Goal: Task Accomplishment & Management: Manage account settings

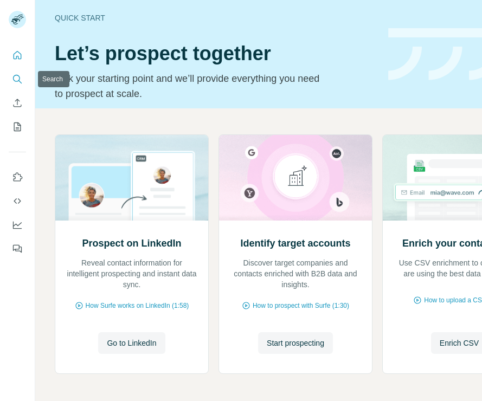
click at [18, 78] on icon "Search" at bounding box center [17, 79] width 11 height 11
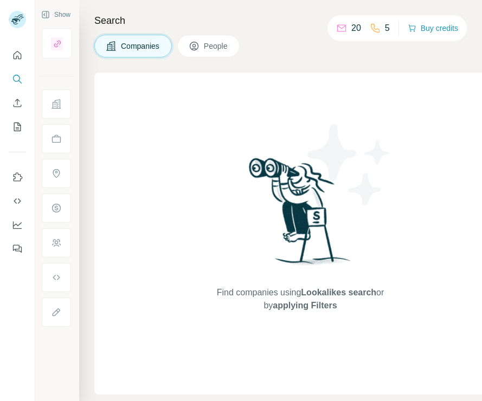
click at [197, 47] on icon at bounding box center [194, 46] width 11 height 11
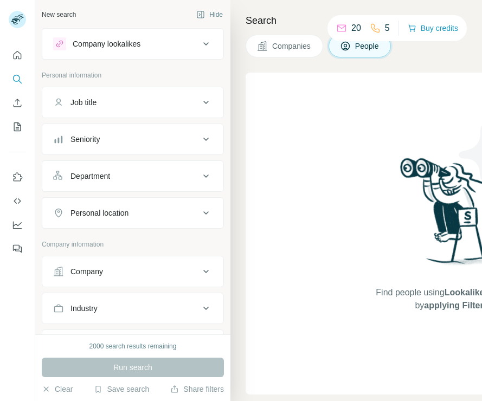
click at [142, 131] on button "Seniority" at bounding box center [132, 139] width 181 height 26
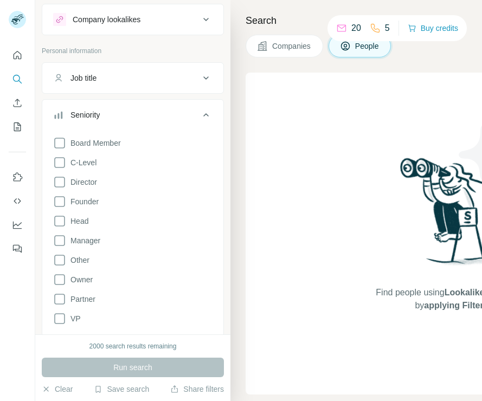
scroll to position [29, 0]
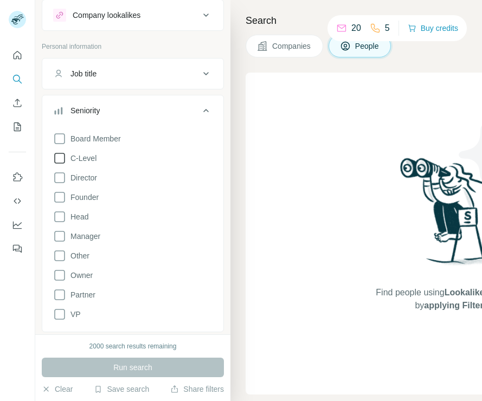
click at [64, 163] on icon at bounding box center [59, 158] width 11 height 11
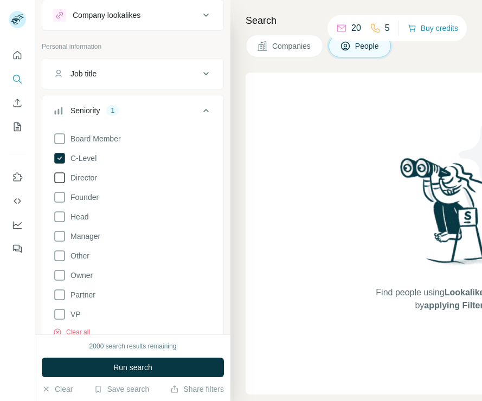
click at [63, 179] on icon at bounding box center [59, 177] width 13 height 13
click at [60, 224] on div "Board Member C-Level Director Founder Head Manager Other Owner Partner VP Clear…" at bounding box center [132, 232] width 159 height 209
click at [60, 217] on icon at bounding box center [59, 216] width 13 height 13
click at [59, 295] on icon at bounding box center [59, 294] width 13 height 13
click at [61, 137] on icon at bounding box center [59, 138] width 13 height 13
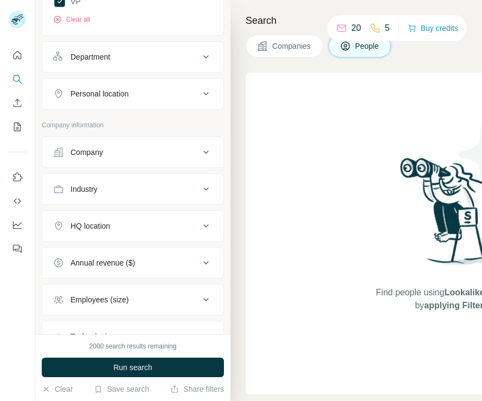
scroll to position [360, 0]
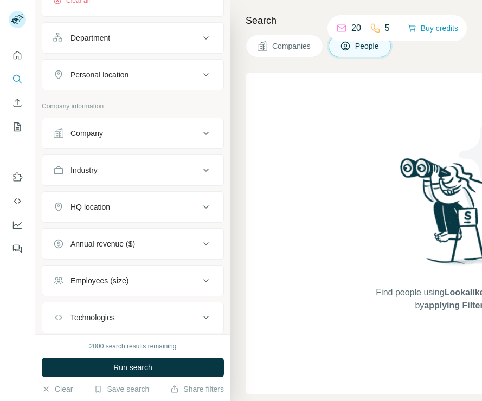
click at [158, 129] on div "Company" at bounding box center [126, 133] width 146 height 11
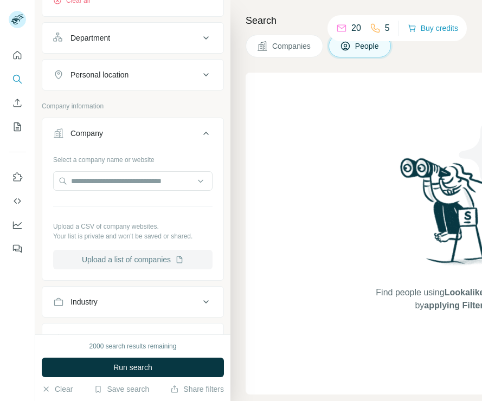
click at [178, 255] on icon "button" at bounding box center [179, 259] width 9 height 9
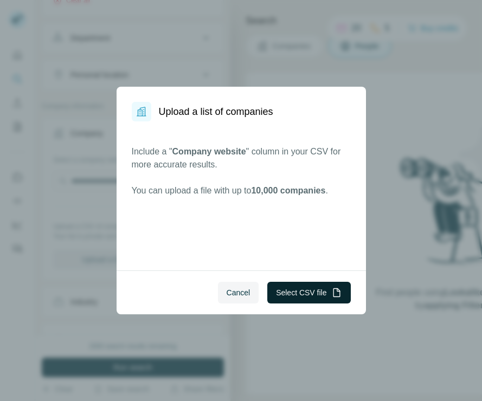
click at [294, 285] on button "Select CSV file" at bounding box center [308, 293] width 83 height 22
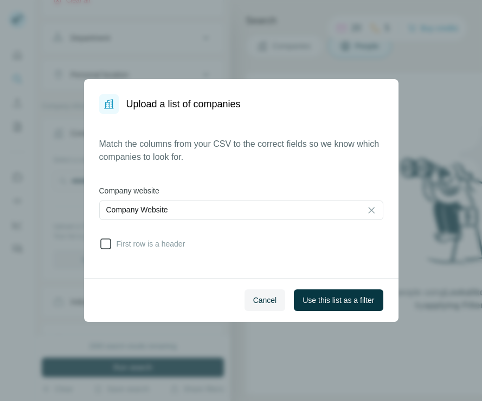
click at [101, 246] on icon at bounding box center [105, 243] width 13 height 13
click at [327, 296] on span "Use this list as a filter" at bounding box center [338, 300] width 72 height 11
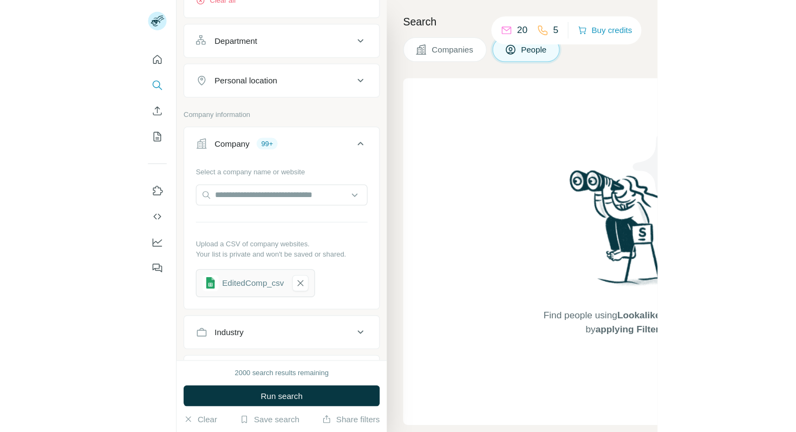
scroll to position [372, 0]
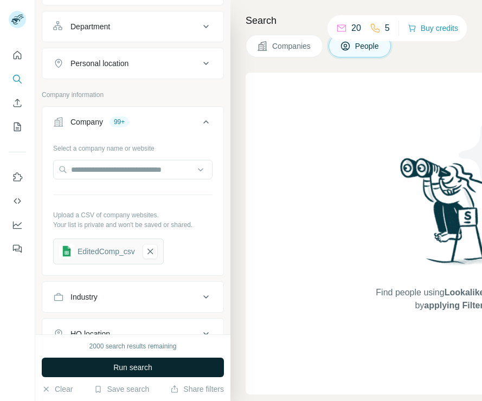
click at [172, 362] on button "Run search" at bounding box center [133, 368] width 182 height 20
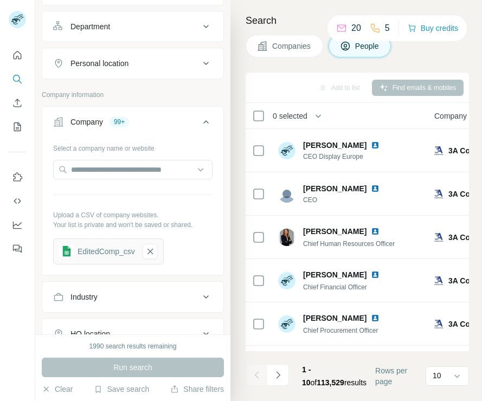
click at [478, 225] on div "Search Companies People Add to list Find emails & mobiles 0 selected People Com…" at bounding box center [355, 200] width 251 height 401
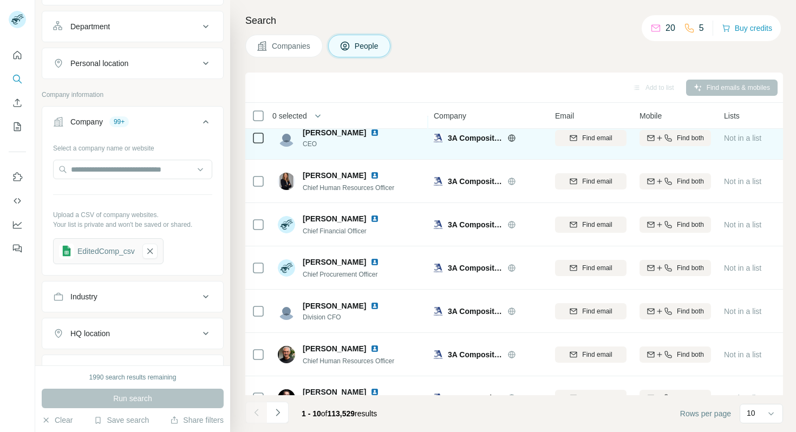
scroll to position [167, 0]
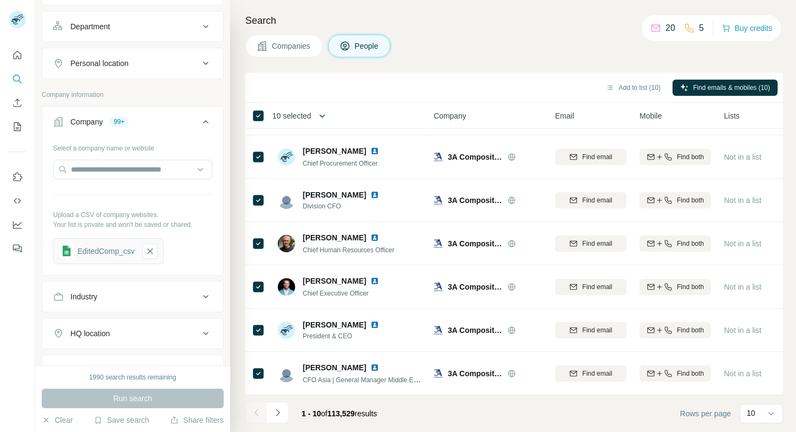
click at [322, 118] on icon "button" at bounding box center [322, 116] width 11 height 11
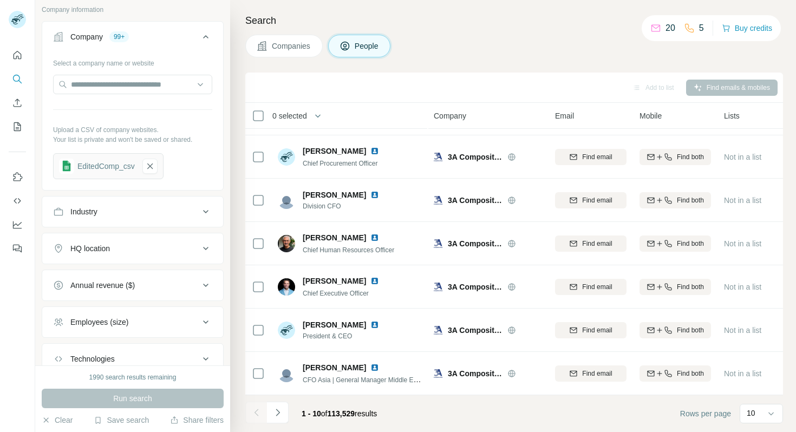
scroll to position [475, 0]
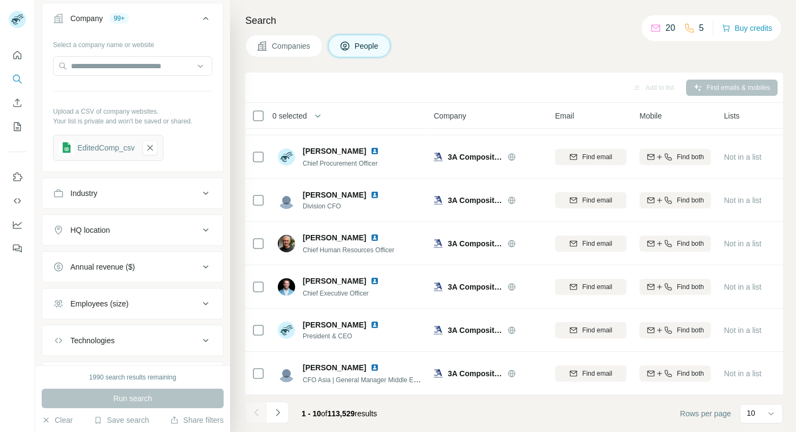
click at [188, 224] on button "HQ location" at bounding box center [132, 230] width 181 height 26
click at [164, 253] on input "text" at bounding box center [132, 258] width 159 height 20
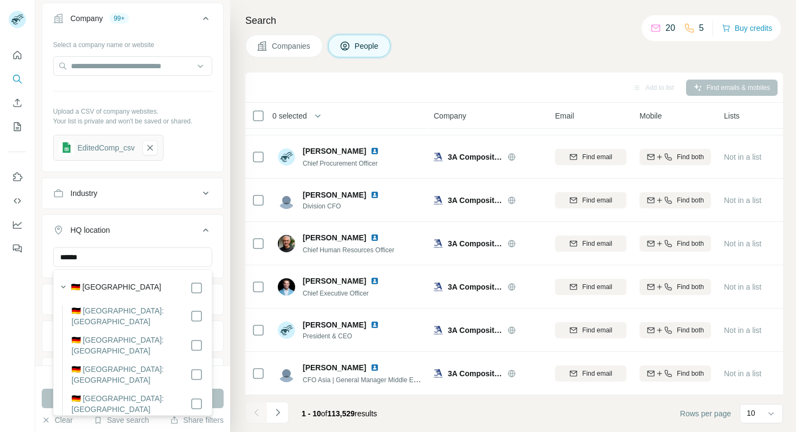
click at [177, 288] on div "🇩🇪 Germany" at bounding box center [137, 288] width 132 height 13
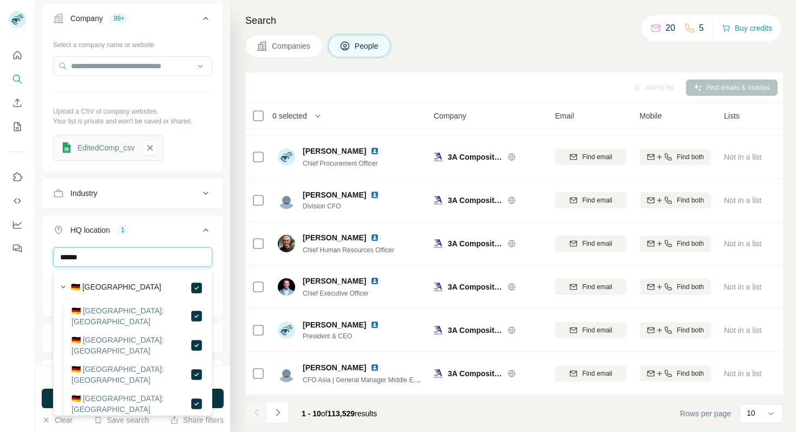
click at [160, 259] on input "******" at bounding box center [132, 258] width 159 height 20
click at [164, 259] on input "****" at bounding box center [132, 258] width 159 height 20
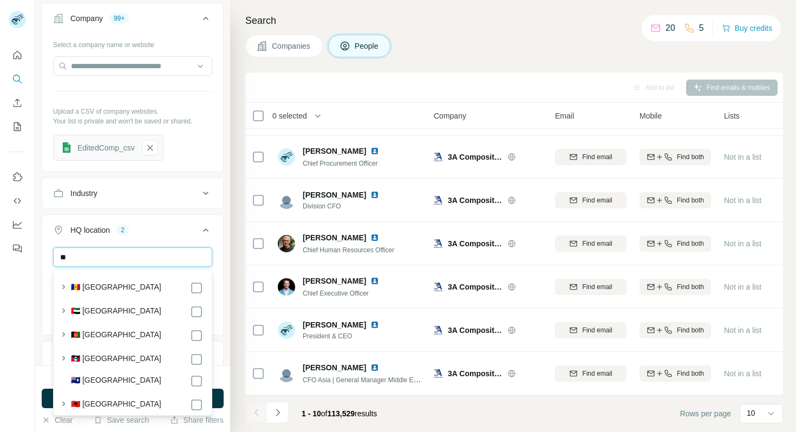
type input "*"
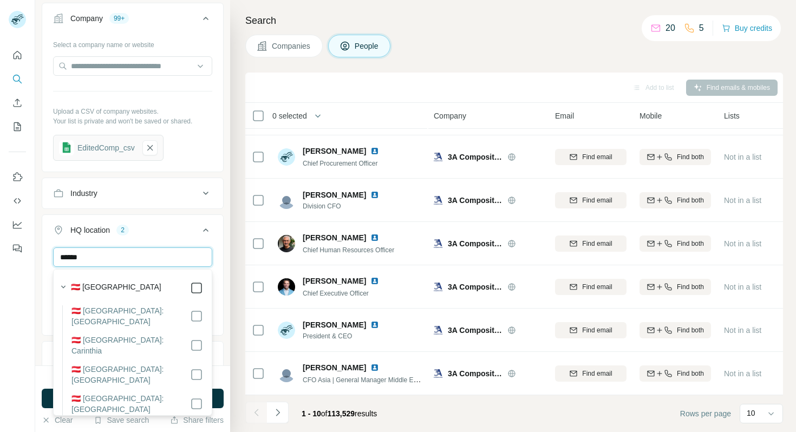
type input "******"
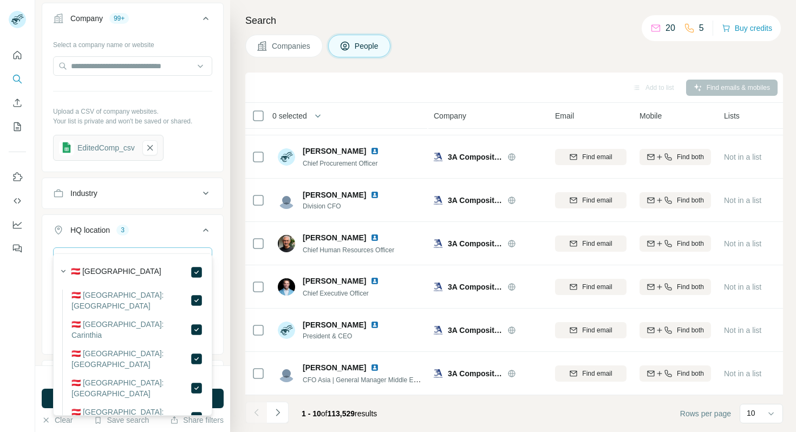
scroll to position [604, 0]
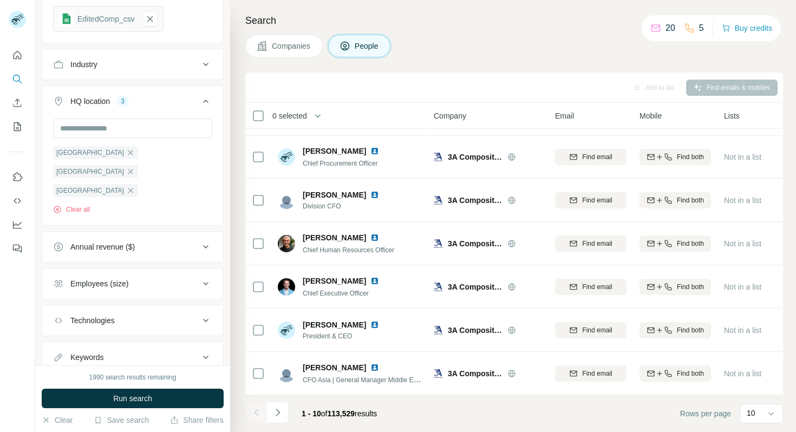
click at [175, 366] on div "1990 search results remaining Run search Clear Save search Share filters" at bounding box center [132, 399] width 195 height 67
click at [163, 393] on button "Run search" at bounding box center [133, 399] width 182 height 20
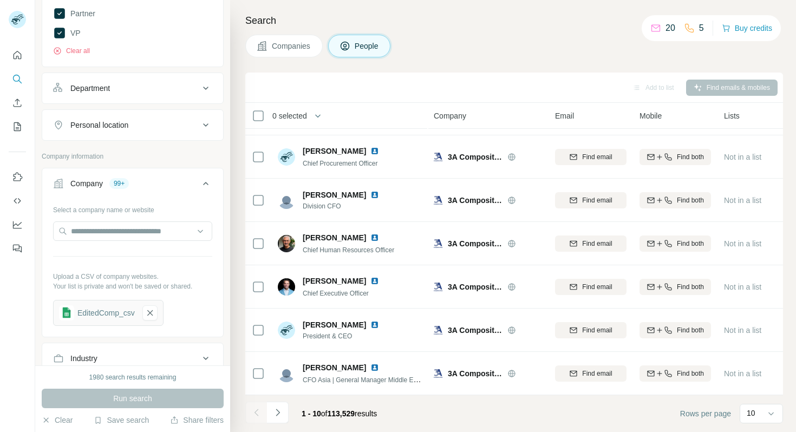
scroll to position [304, 0]
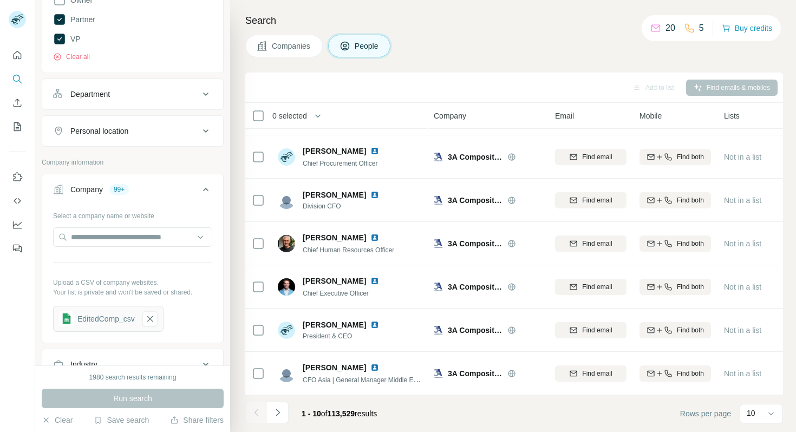
click at [199, 125] on icon at bounding box center [205, 131] width 13 height 13
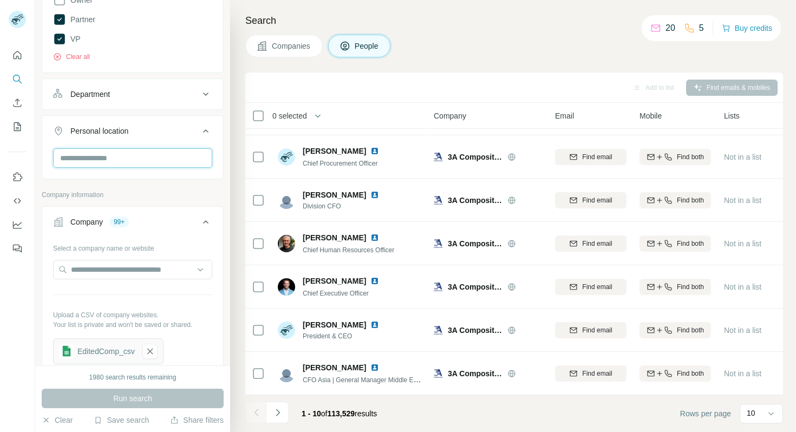
click at [189, 153] on input "text" at bounding box center [132, 158] width 159 height 20
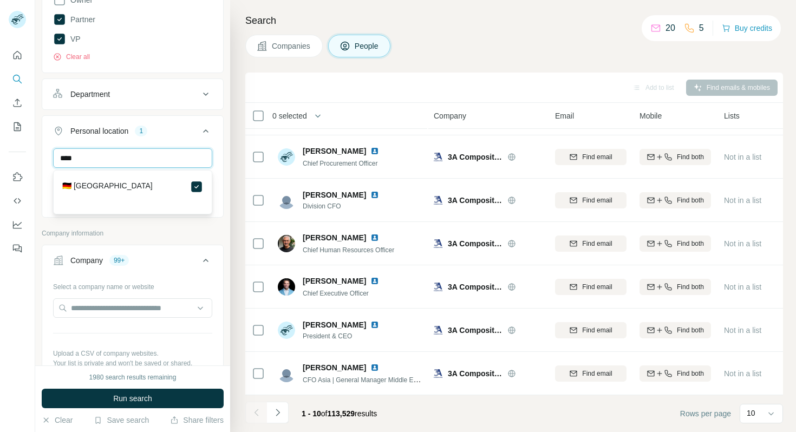
click at [171, 155] on input "****" at bounding box center [132, 158] width 159 height 20
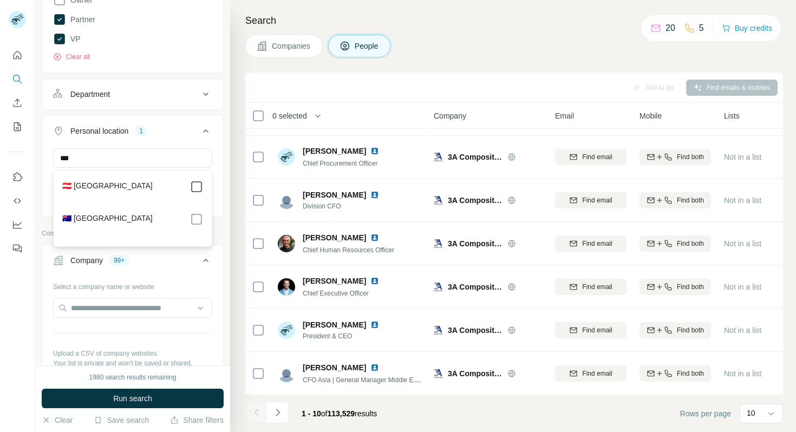
click at [202, 186] on icon at bounding box center [196, 186] width 13 height 13
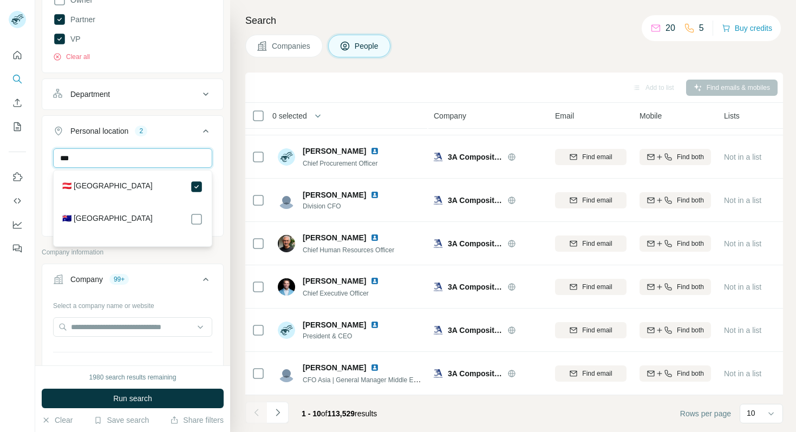
click at [178, 161] on input "***" at bounding box center [132, 158] width 159 height 20
type input "****"
click at [203, 184] on icon at bounding box center [196, 186] width 13 height 13
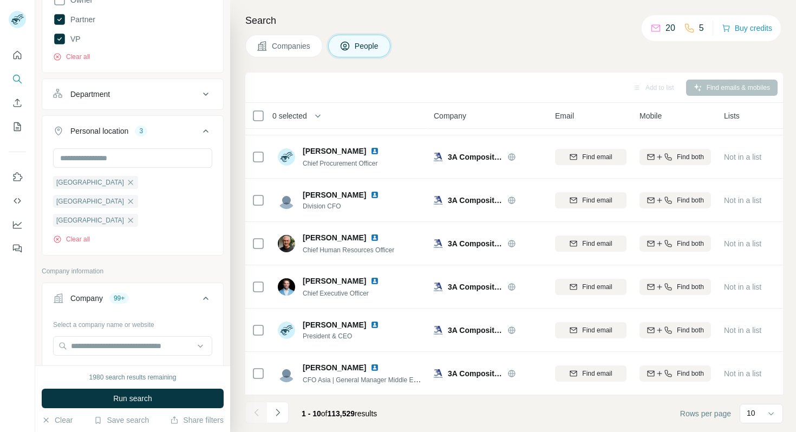
click at [211, 222] on div "Company lookalikes Personal information Job title Seniority 6 Board Member C-Le…" at bounding box center [133, 234] width 182 height 1020
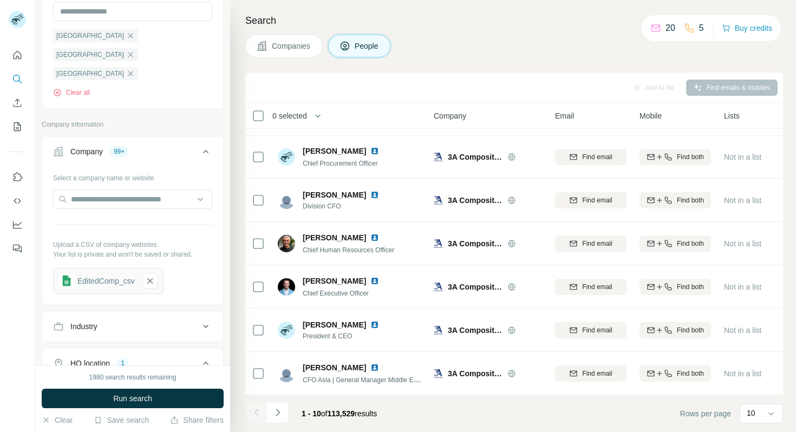
scroll to position [459, 0]
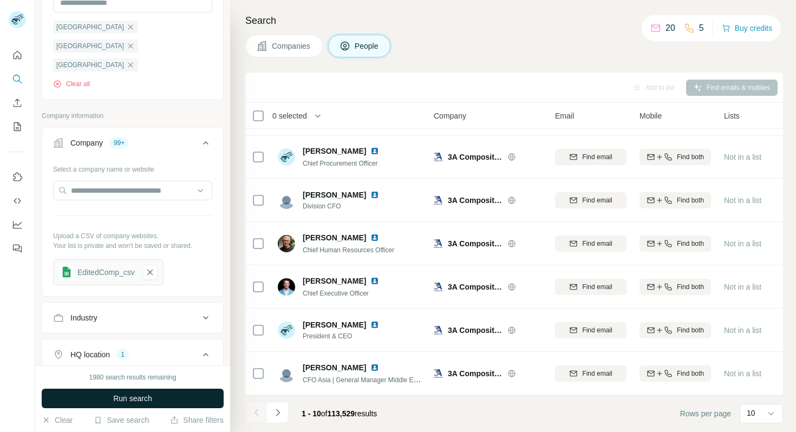
click at [156, 394] on button "Run search" at bounding box center [133, 399] width 182 height 20
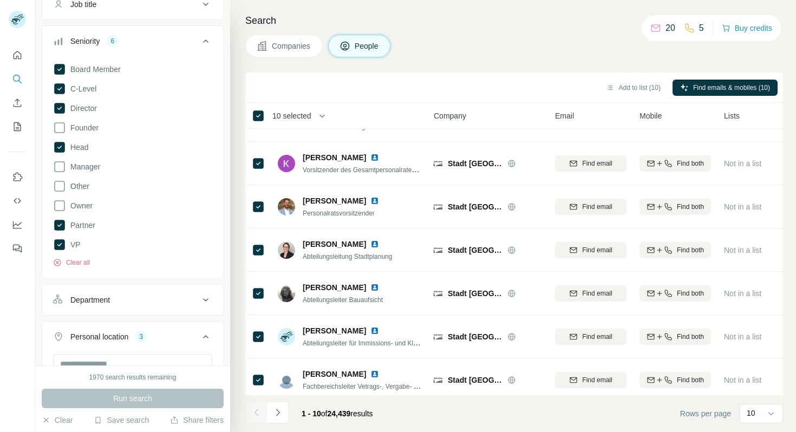
scroll to position [0, 0]
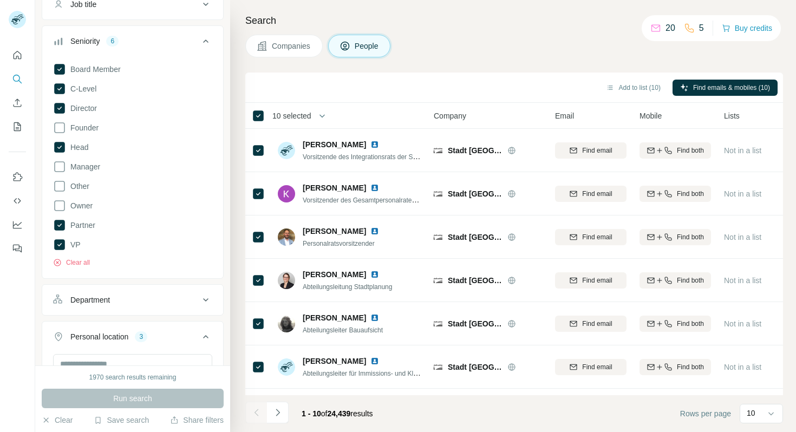
click at [303, 116] on span "10 selected" at bounding box center [291, 116] width 39 height 11
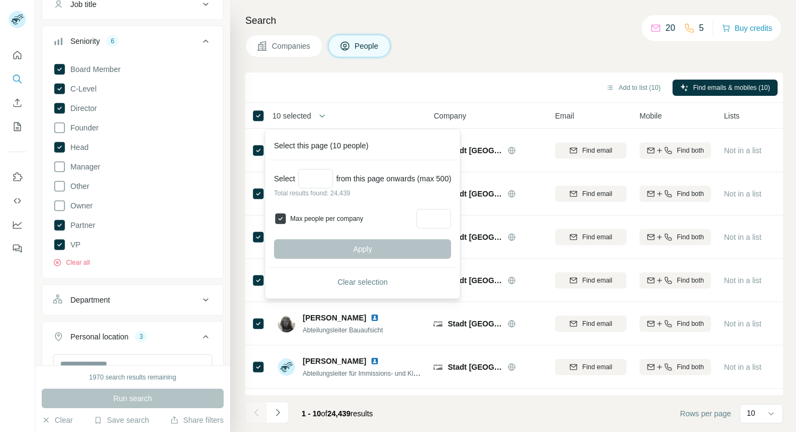
click at [280, 224] on div at bounding box center [280, 218] width 13 height 13
click at [323, 180] on input "Select a number (up to 500)" at bounding box center [315, 179] width 35 height 20
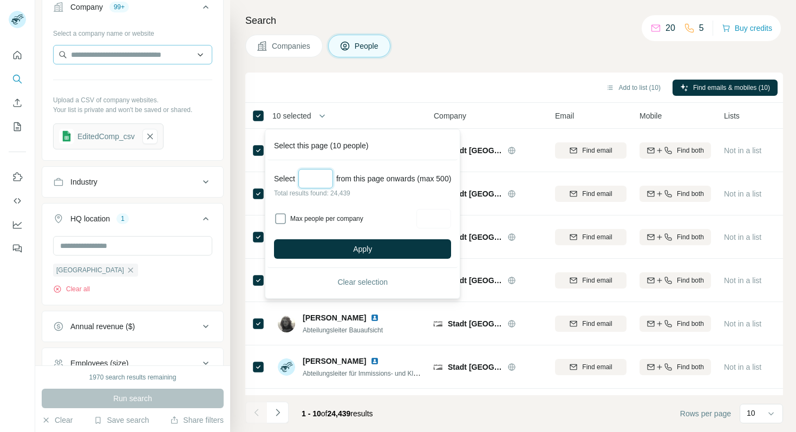
scroll to position [597, 0]
type input "***"
click at [148, 235] on div "Germany Clear all" at bounding box center [132, 264] width 159 height 58
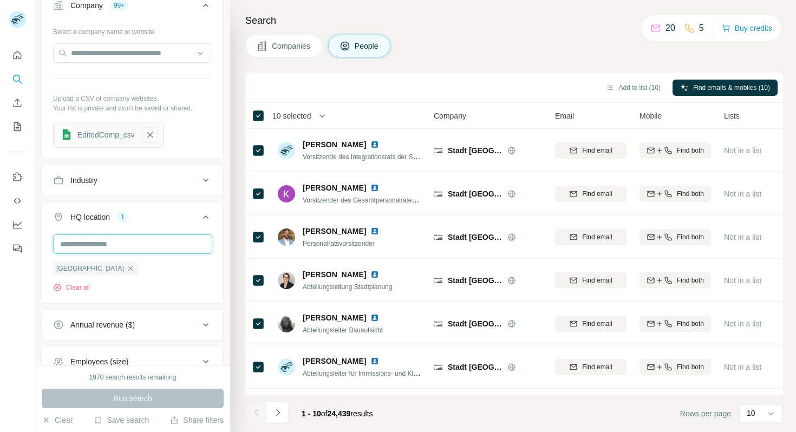
click at [143, 235] on input "text" at bounding box center [132, 245] width 159 height 20
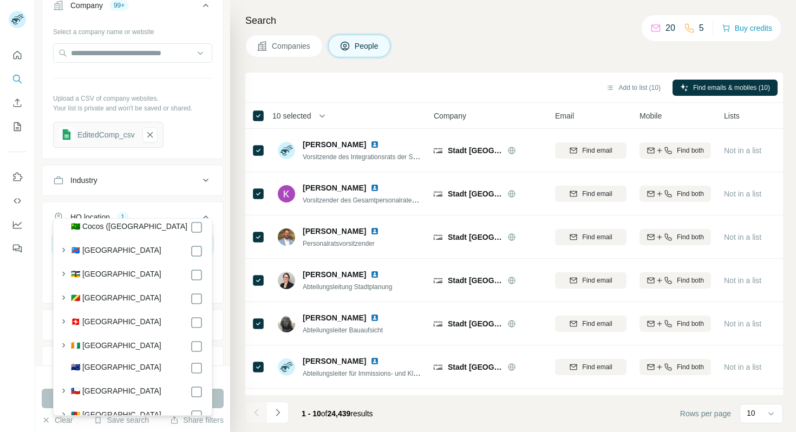
scroll to position [0, 0]
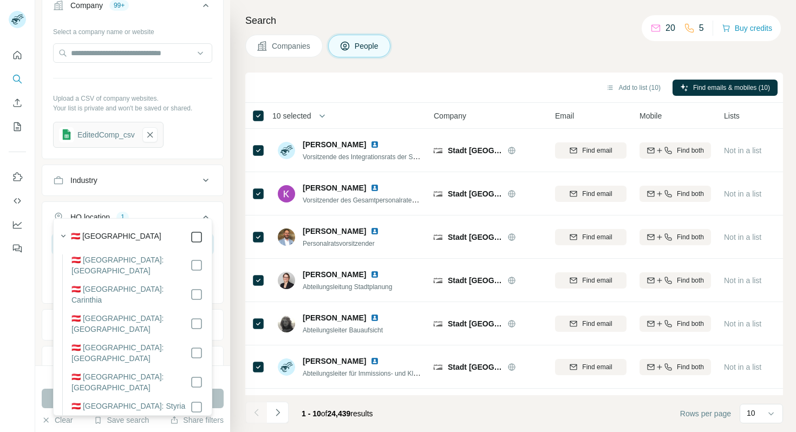
type input "****"
click at [167, 235] on input "****" at bounding box center [132, 245] width 159 height 20
click at [185, 204] on button "HQ location 2" at bounding box center [132, 219] width 181 height 30
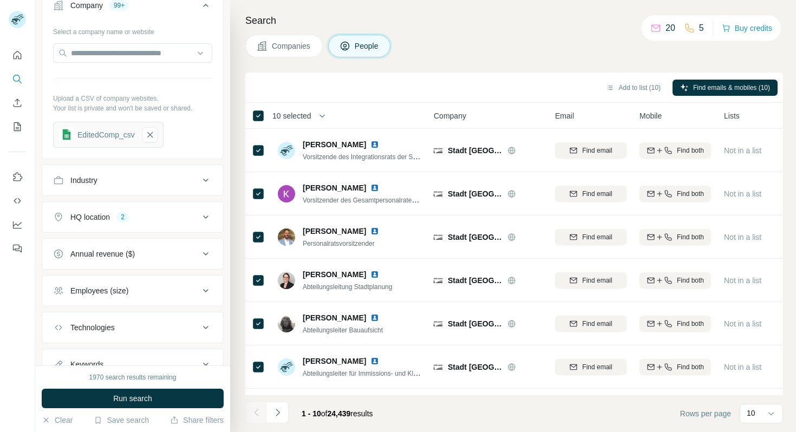
click at [208, 211] on icon at bounding box center [205, 217] width 13 height 13
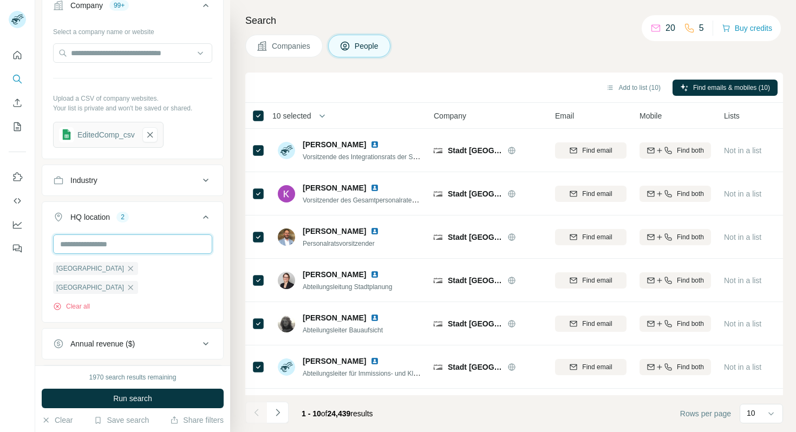
click at [178, 235] on input "text" at bounding box center [132, 245] width 159 height 20
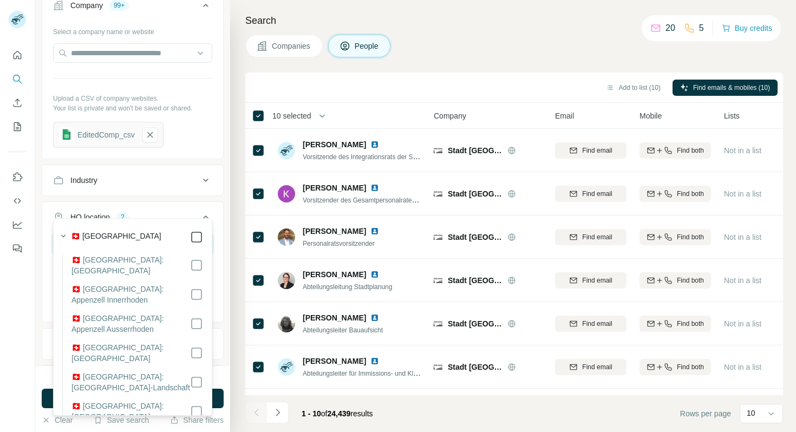
type input "****"
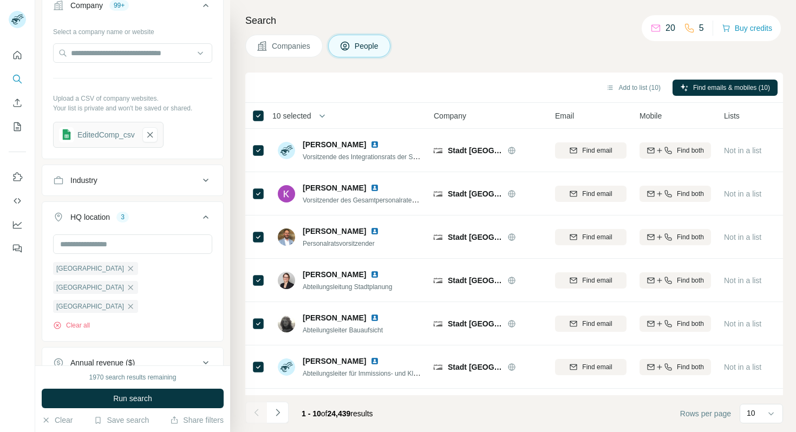
click at [193, 204] on button "HQ location 3" at bounding box center [132, 219] width 181 height 30
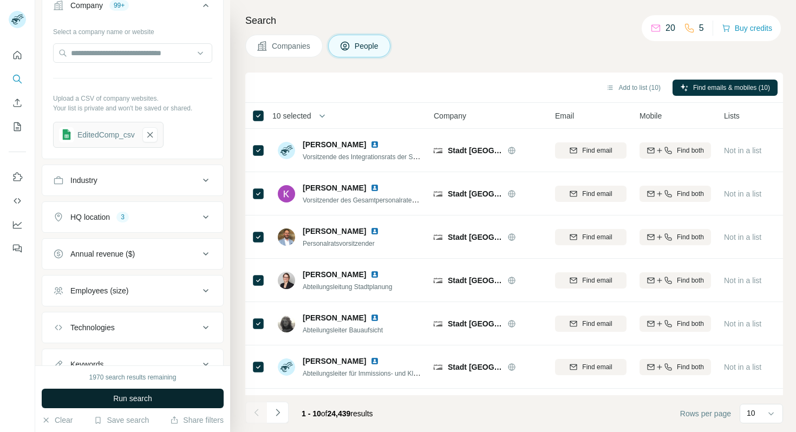
click at [138, 398] on span "Run search" at bounding box center [132, 398] width 39 height 11
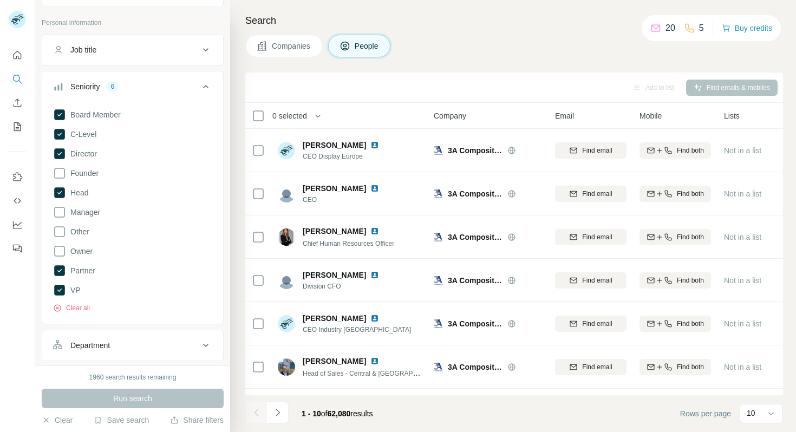
scroll to position [55, 0]
click at [207, 85] on icon at bounding box center [205, 84] width 5 height 3
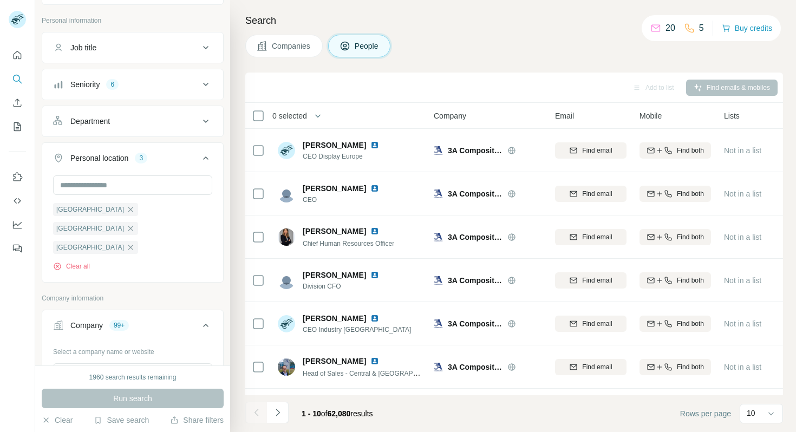
click at [204, 117] on icon at bounding box center [205, 121] width 13 height 13
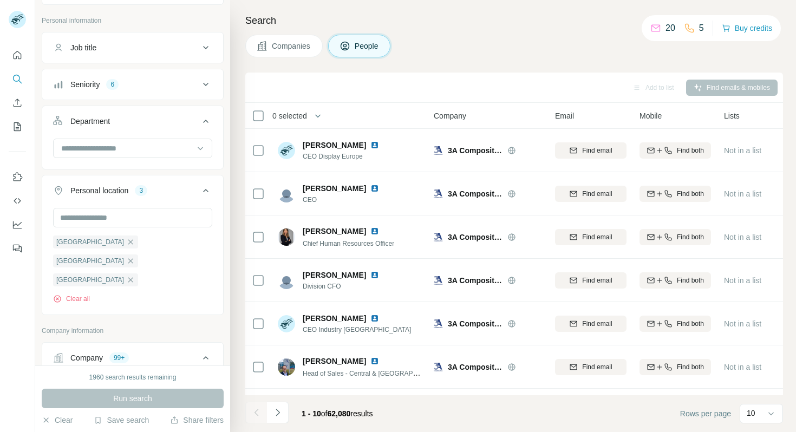
click at [202, 117] on icon at bounding box center [205, 121] width 13 height 13
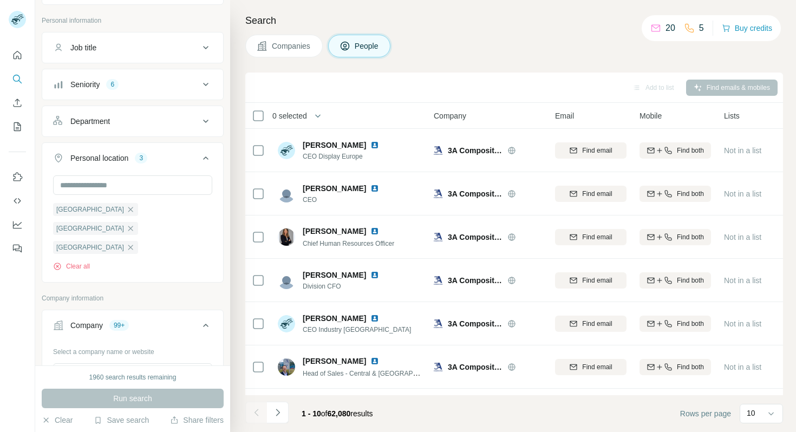
click at [202, 117] on icon at bounding box center [205, 121] width 13 height 13
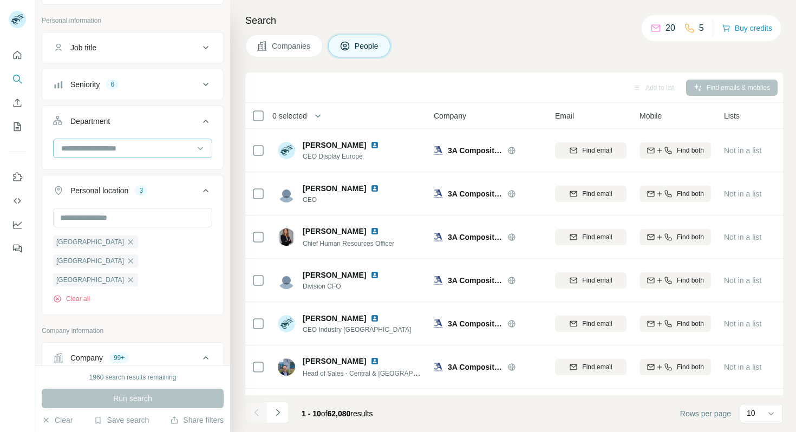
click at [118, 146] on input at bounding box center [127, 148] width 134 height 12
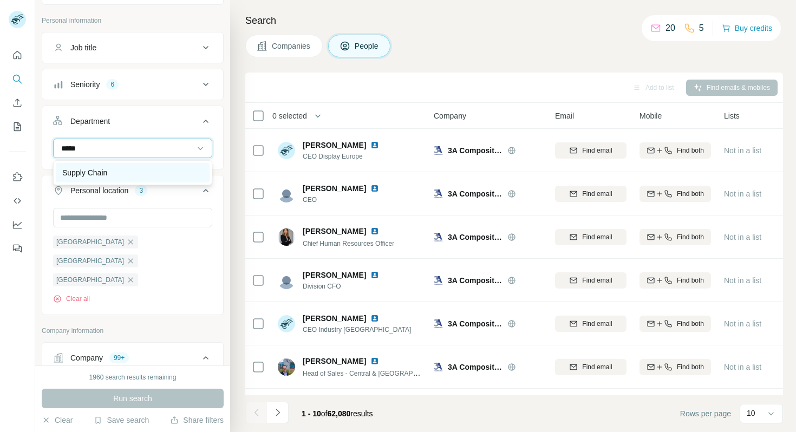
type input "*****"
click at [116, 167] on div "Supply Chain" at bounding box center [132, 172] width 141 height 11
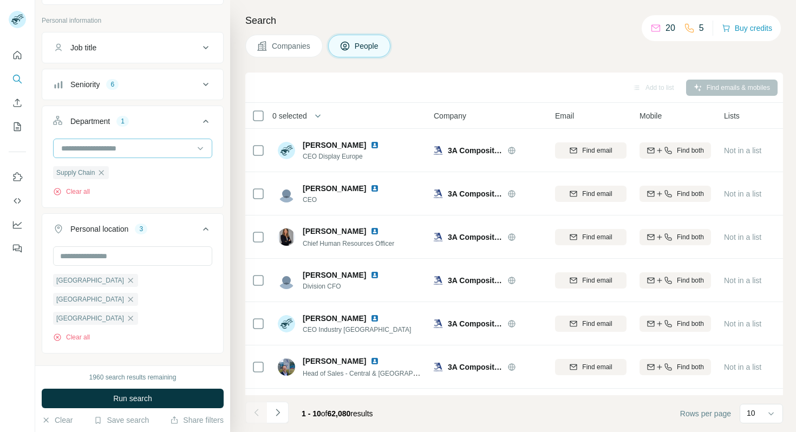
click at [146, 145] on input at bounding box center [127, 148] width 134 height 12
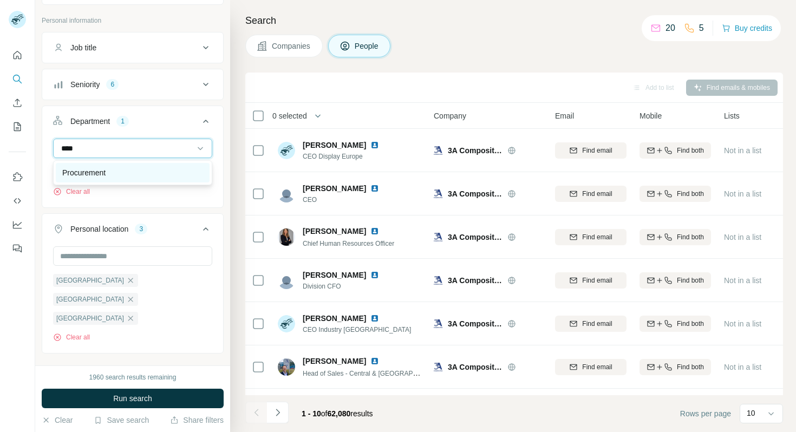
type input "****"
click at [146, 172] on div "Procurement" at bounding box center [132, 172] width 141 height 11
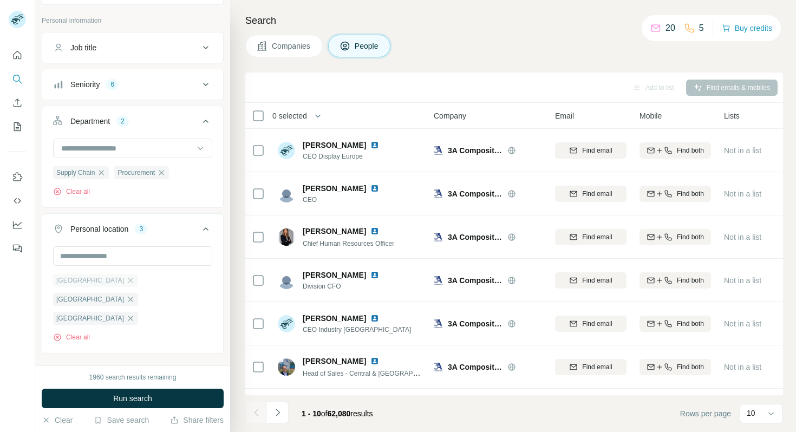
click at [94, 284] on div "Germany" at bounding box center [95, 280] width 85 height 13
click at [78, 333] on button "Clear all" at bounding box center [71, 338] width 37 height 10
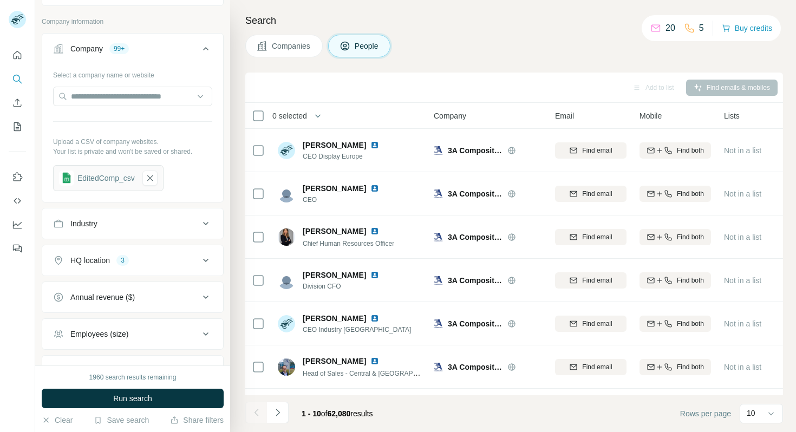
scroll to position [327, 0]
click at [158, 264] on div "HQ location 3" at bounding box center [126, 260] width 146 height 11
click at [159, 264] on div "HQ location 3" at bounding box center [126, 260] width 146 height 11
click at [126, 309] on icon "button" at bounding box center [130, 311] width 9 height 9
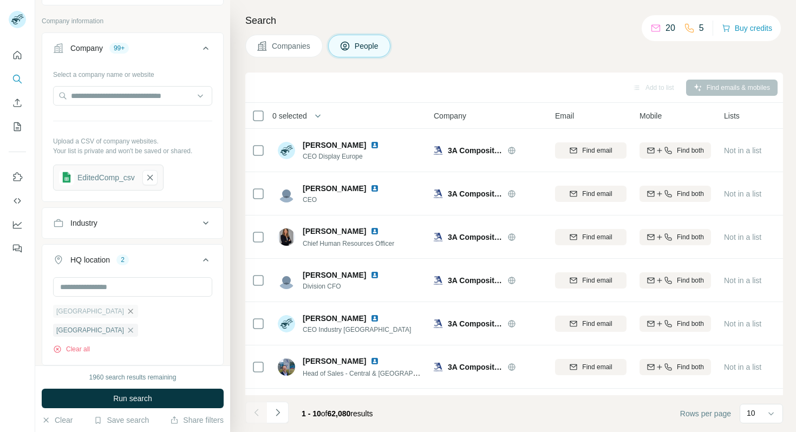
click at [126, 309] on icon "button" at bounding box center [130, 311] width 9 height 9
click at [91, 313] on div "Switzerland" at bounding box center [95, 311] width 85 height 13
click at [126, 311] on icon "button" at bounding box center [130, 311] width 9 height 9
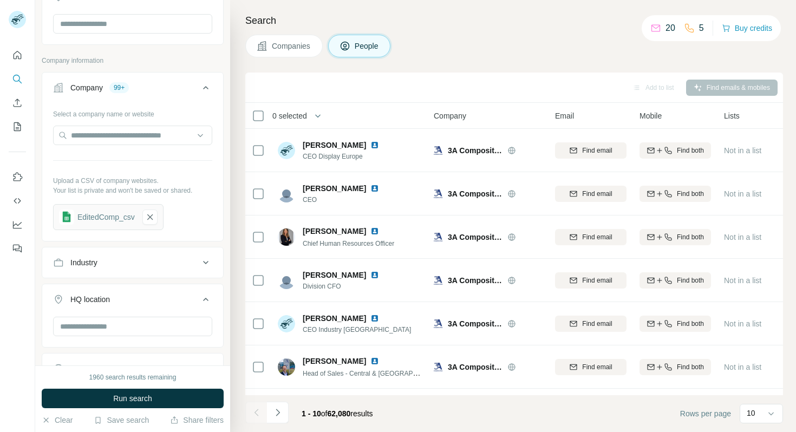
scroll to position [296, 0]
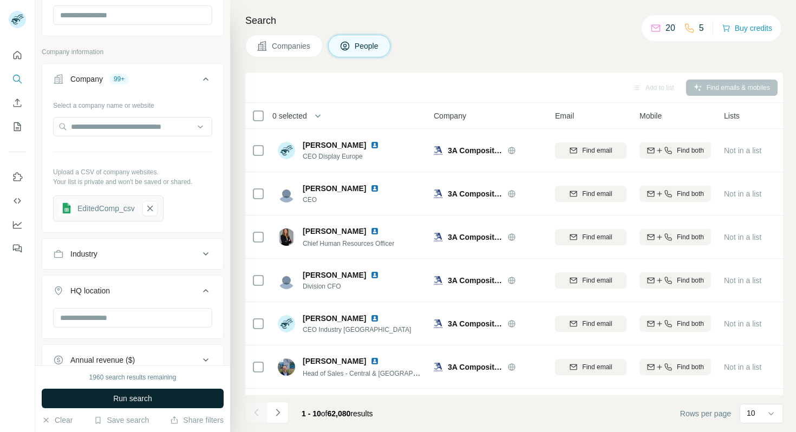
click at [140, 400] on span "Run search" at bounding box center [132, 398] width 39 height 11
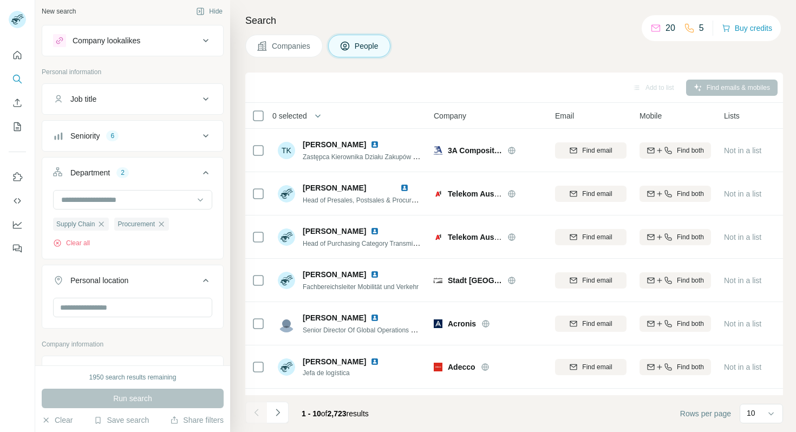
scroll to position [0, 0]
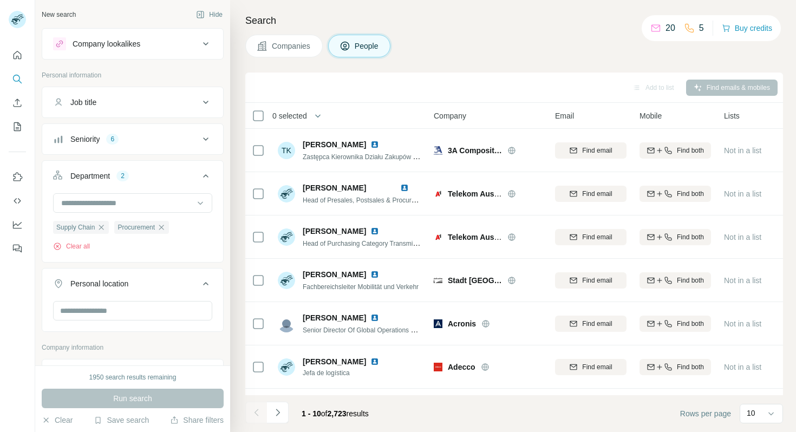
click at [206, 177] on icon at bounding box center [205, 176] width 13 height 13
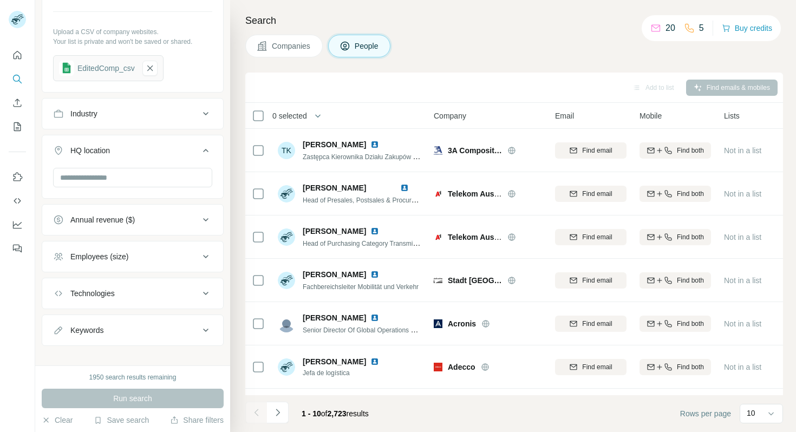
scroll to position [376, 0]
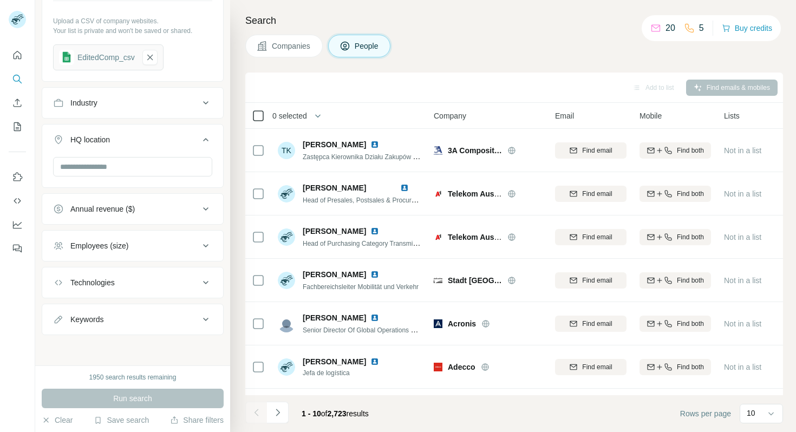
click at [258, 109] on icon at bounding box center [258, 115] width 13 height 13
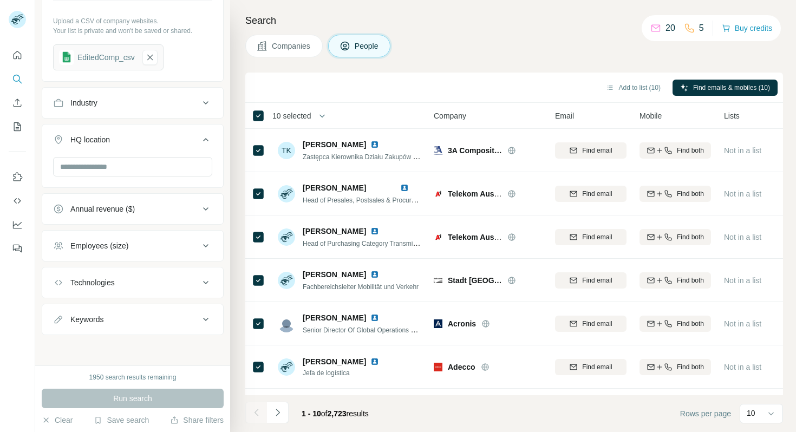
click at [317, 114] on button "button" at bounding box center [322, 116] width 22 height 22
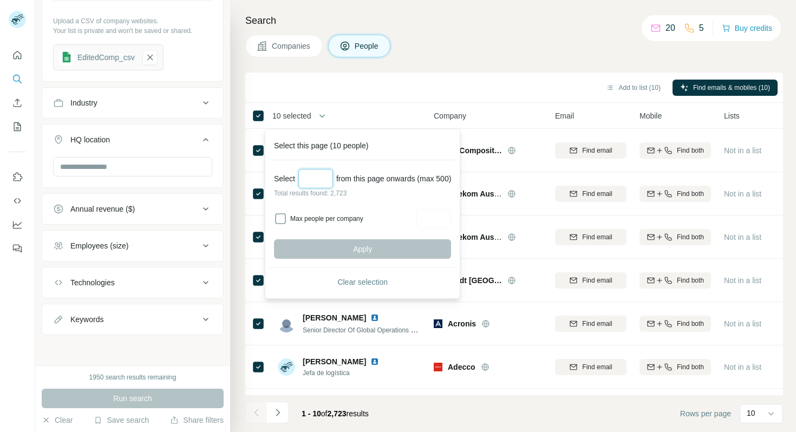
click at [326, 181] on input "Select a number (up to 500)" at bounding box center [315, 179] width 35 height 20
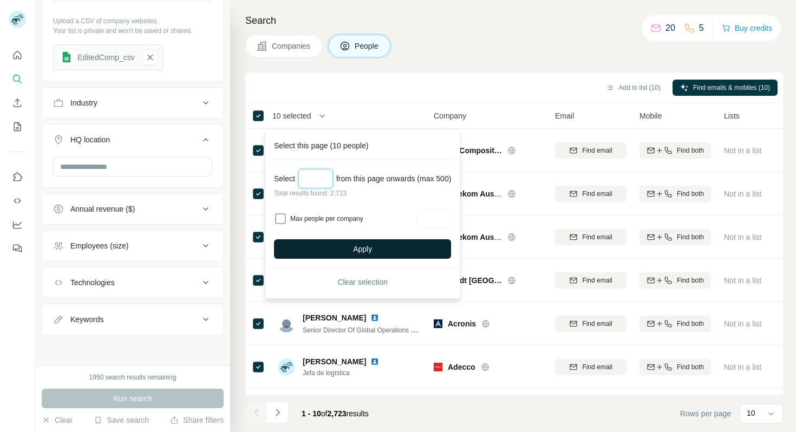
type input "***"
click at [299, 246] on button "Apply" at bounding box center [362, 249] width 177 height 20
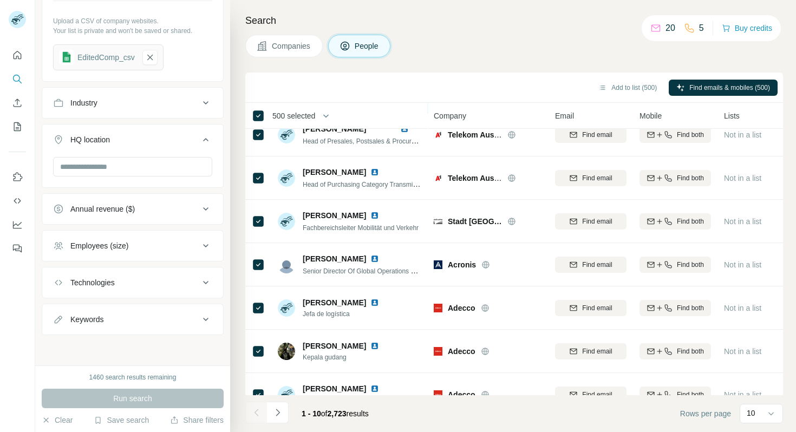
scroll to position [0, 0]
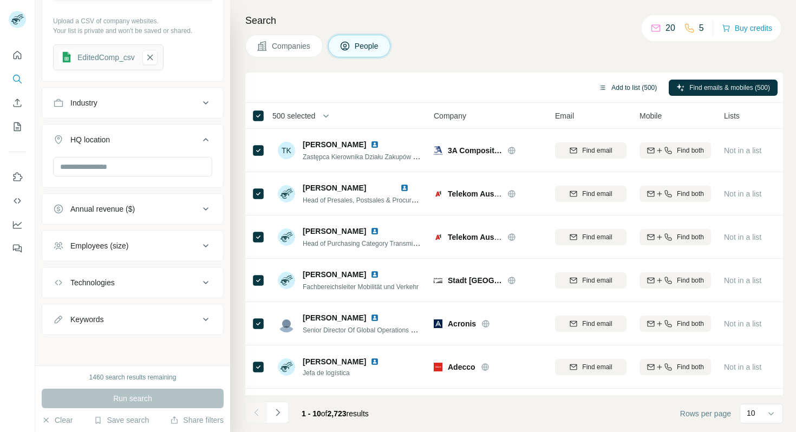
click at [481, 88] on button "Add to list (500)" at bounding box center [628, 88] width 74 height 16
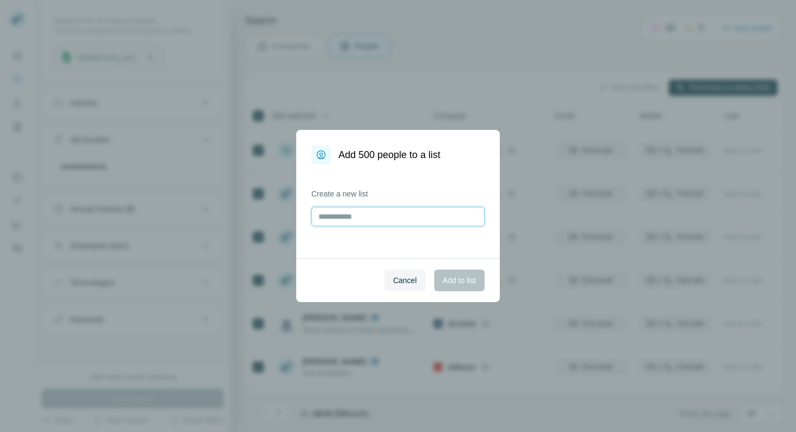
click at [404, 224] on input "text" at bounding box center [397, 217] width 173 height 20
type input "*********"
click at [479, 278] on button "Add to list" at bounding box center [459, 281] width 50 height 22
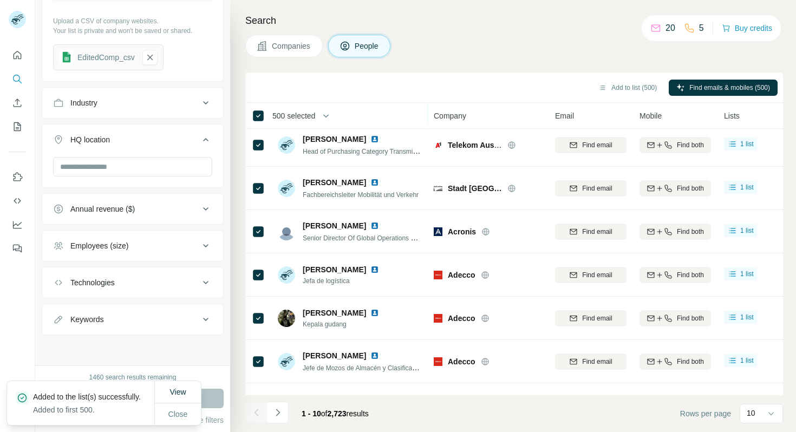
scroll to position [167, 0]
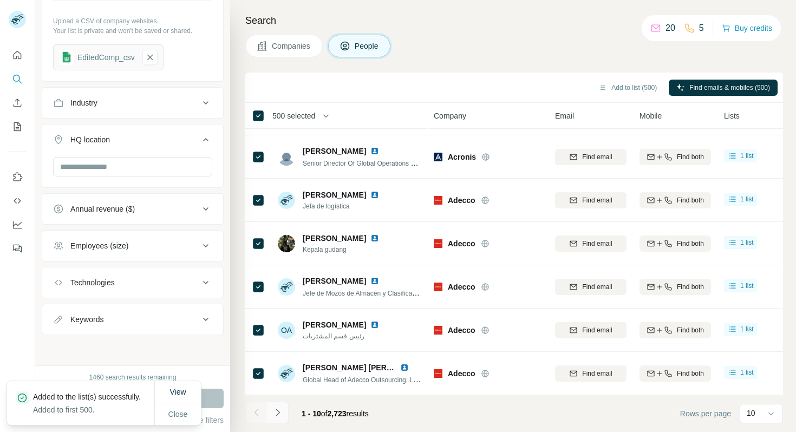
click at [277, 400] on icon "Navigate to next page" at bounding box center [277, 412] width 11 height 11
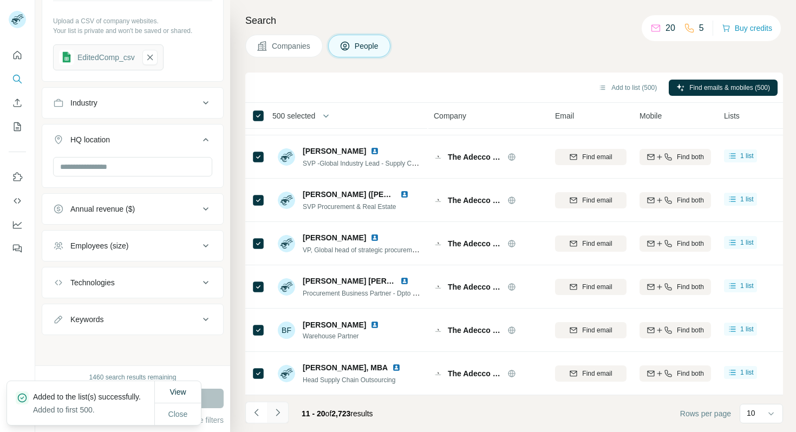
click at [277, 400] on icon "Navigate to next page" at bounding box center [277, 412] width 11 height 11
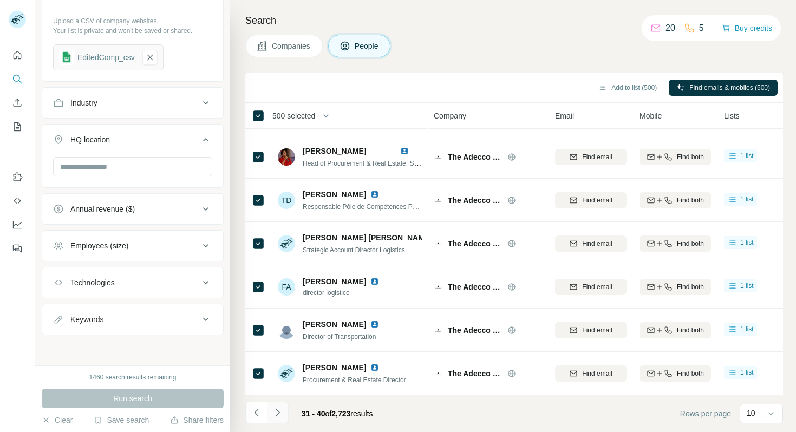
click at [277, 400] on icon "Navigate to next page" at bounding box center [277, 412] width 11 height 11
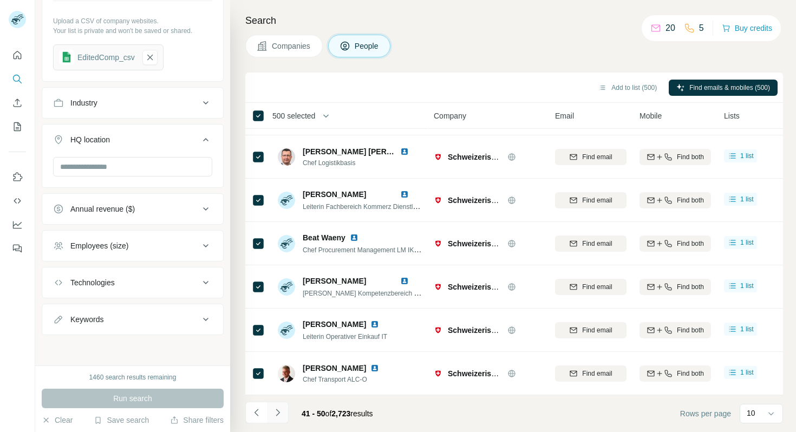
click at [277, 400] on icon "Navigate to next page" at bounding box center [277, 412] width 11 height 11
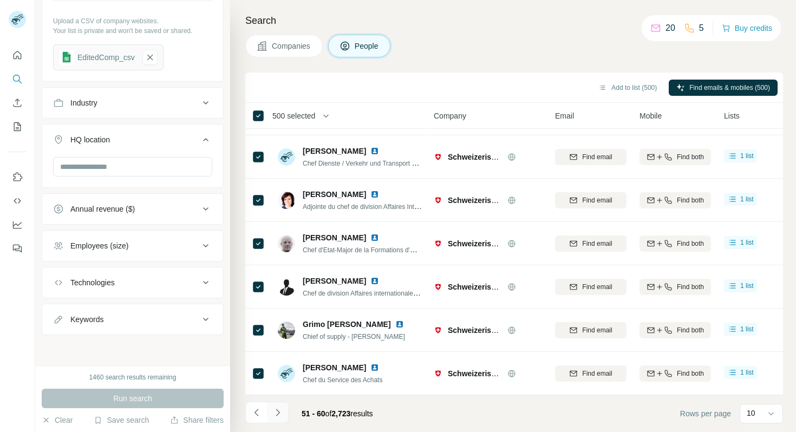
click at [277, 400] on icon "Navigate to next page" at bounding box center [277, 412] width 11 height 11
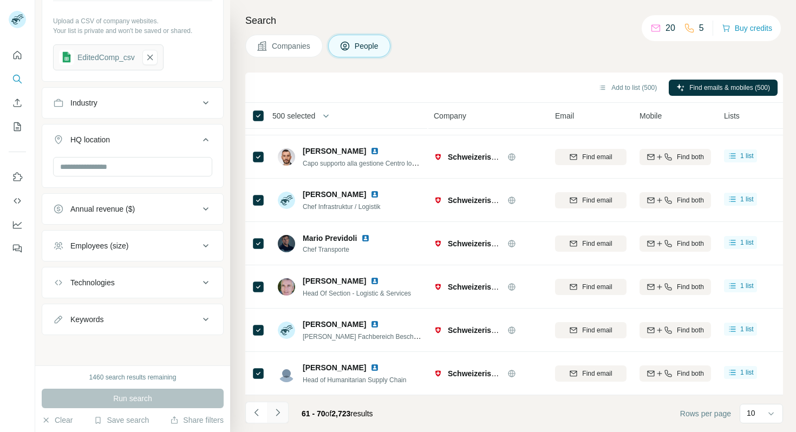
click at [277, 400] on icon "Navigate to next page" at bounding box center [277, 412] width 11 height 11
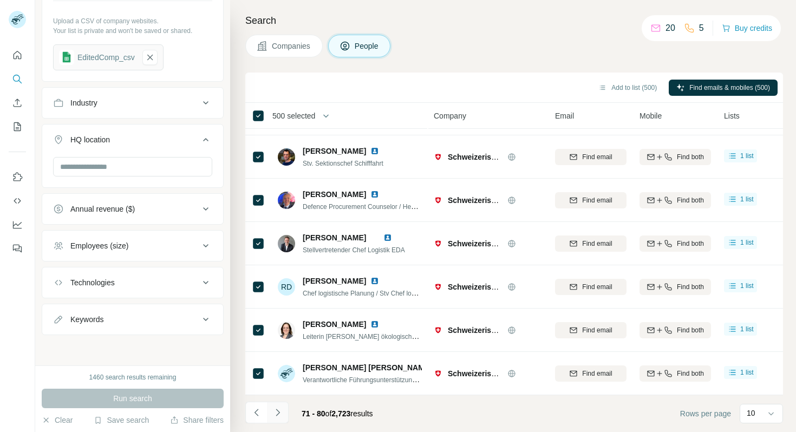
click at [277, 400] on icon "Navigate to next page" at bounding box center [277, 412] width 11 height 11
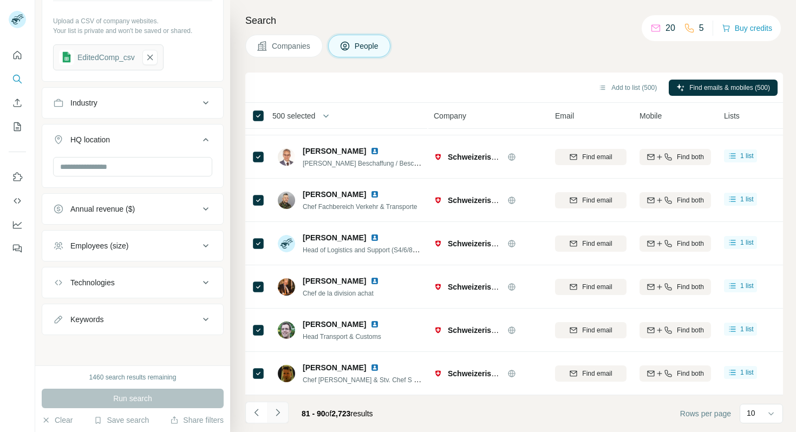
click at [277, 400] on icon "Navigate to next page" at bounding box center [277, 412] width 11 height 11
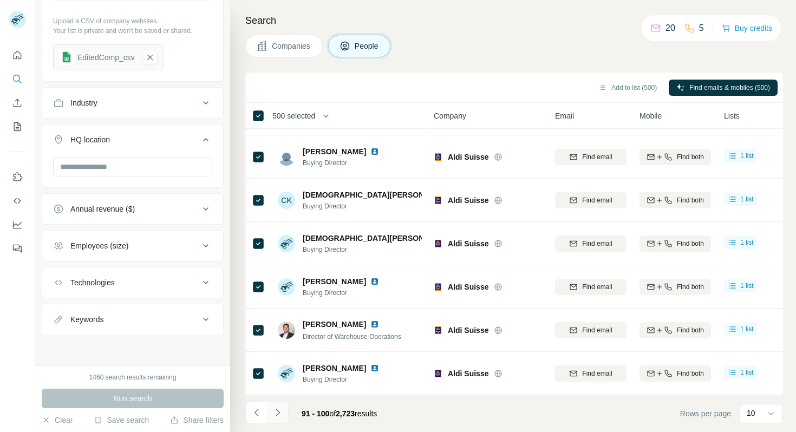
click at [277, 400] on icon "Navigate to next page" at bounding box center [277, 412] width 11 height 11
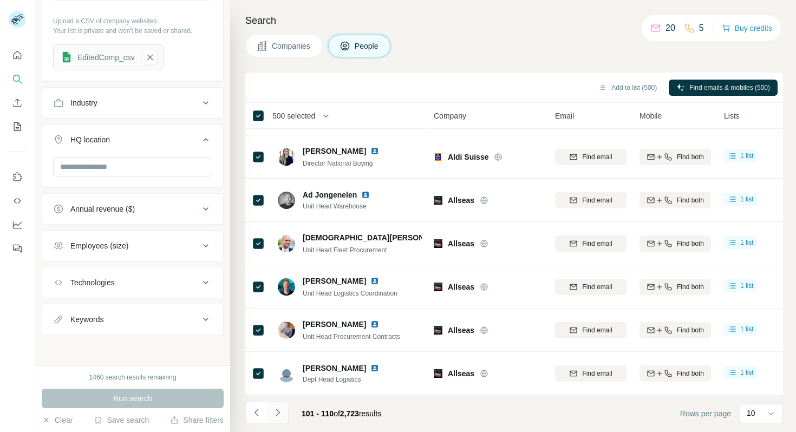
click at [277, 400] on icon "Navigate to next page" at bounding box center [277, 412] width 11 height 11
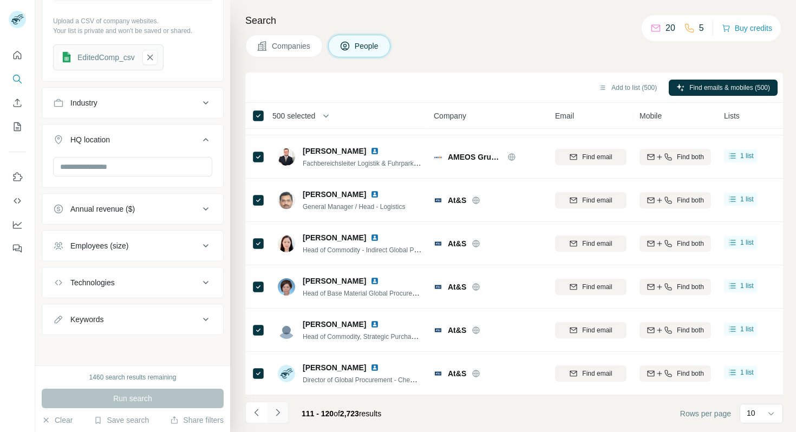
click at [277, 400] on icon "Navigate to next page" at bounding box center [277, 412] width 11 height 11
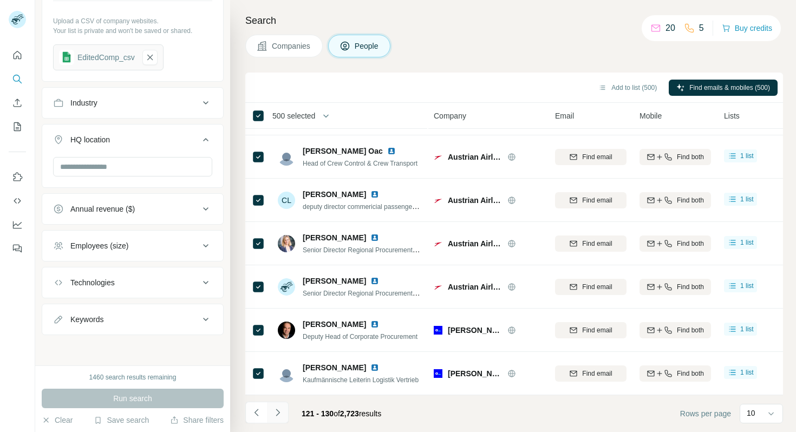
click at [277, 400] on icon "Navigate to next page" at bounding box center [277, 412] width 11 height 11
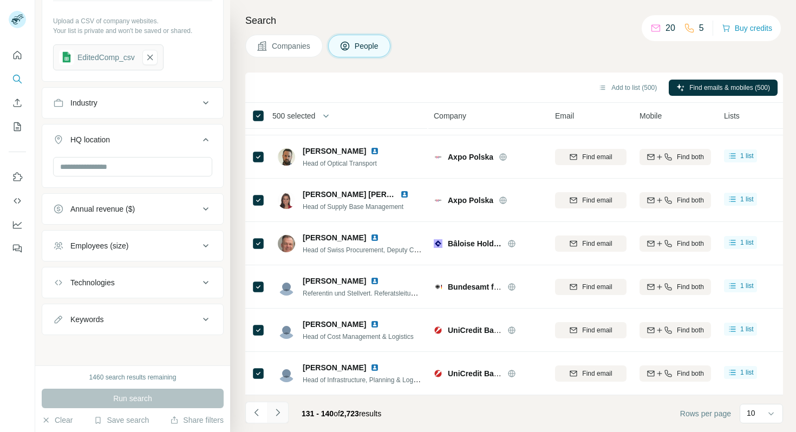
click at [277, 400] on icon "Navigate to next page" at bounding box center [277, 412] width 11 height 11
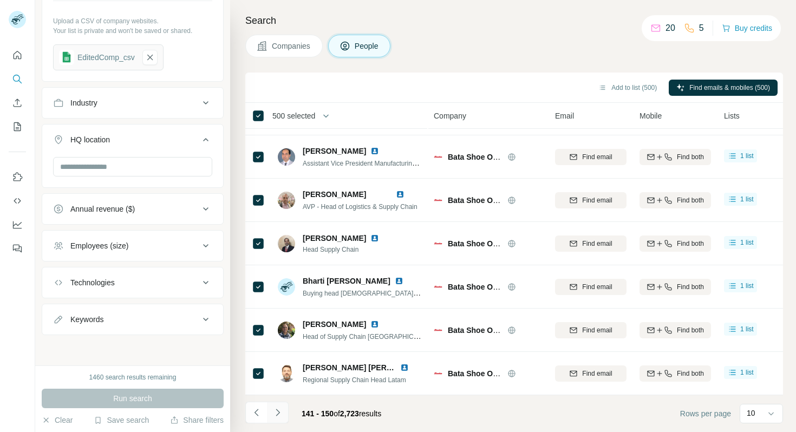
click at [277, 400] on icon "Navigate to next page" at bounding box center [277, 412] width 11 height 11
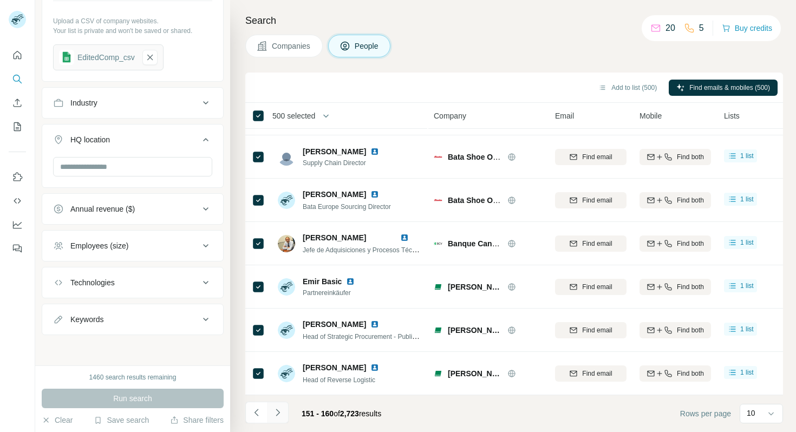
click at [277, 400] on icon "Navigate to next page" at bounding box center [277, 412] width 11 height 11
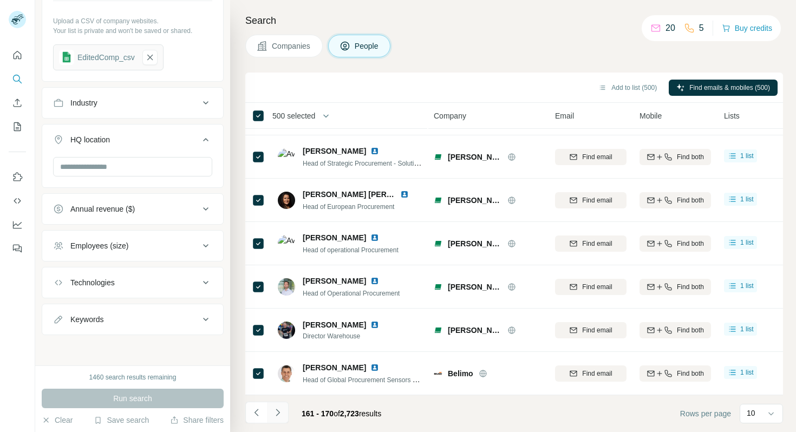
click at [277, 400] on icon "Navigate to next page" at bounding box center [277, 412] width 11 height 11
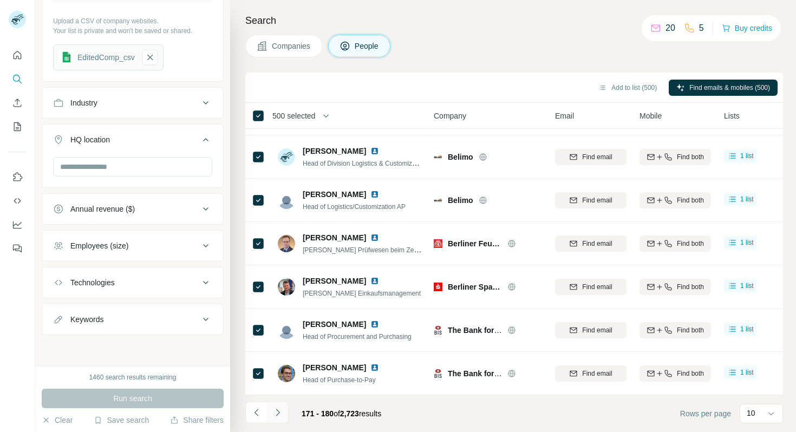
click at [277, 400] on icon "Navigate to next page" at bounding box center [277, 412] width 11 height 11
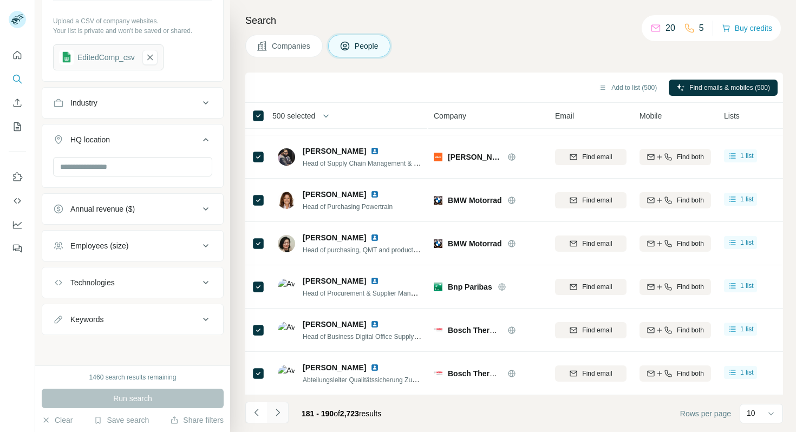
click at [277, 400] on icon "Navigate to next page" at bounding box center [277, 412] width 11 height 11
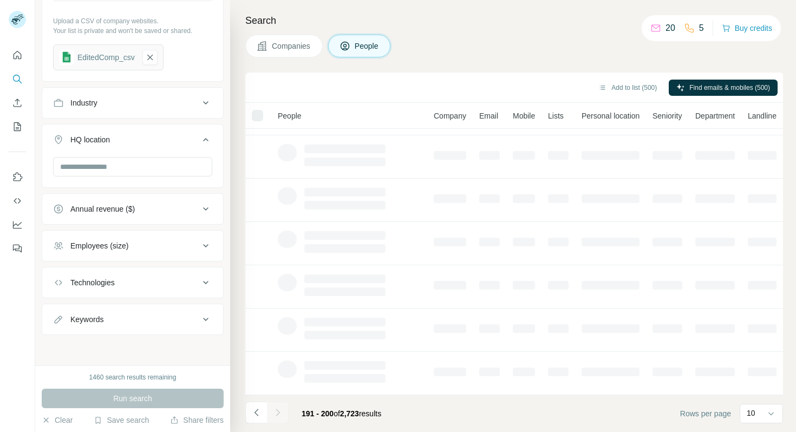
click at [277, 400] on div at bounding box center [278, 413] width 22 height 22
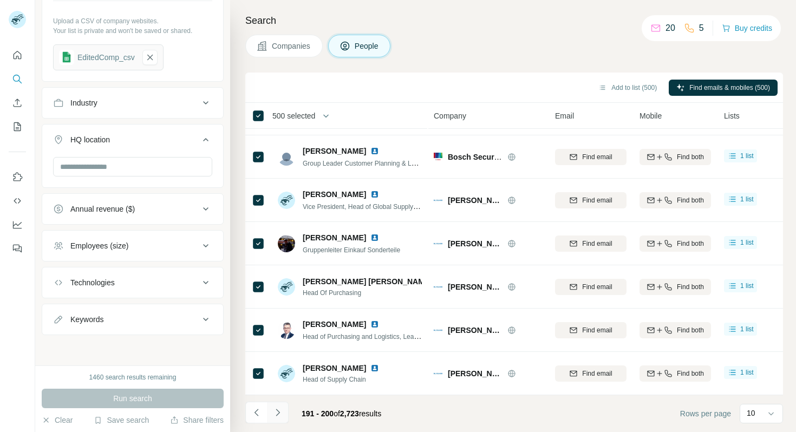
click at [277, 400] on icon "Navigate to next page" at bounding box center [277, 412] width 11 height 11
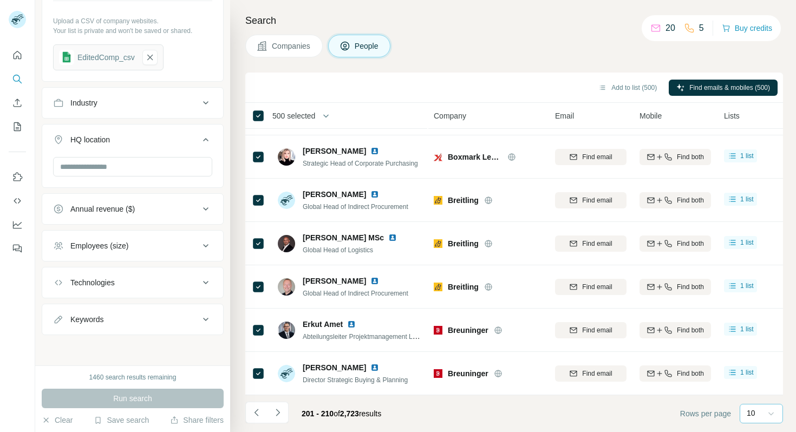
click at [481, 400] on icon at bounding box center [771, 413] width 11 height 11
click at [481, 323] on div "60" at bounding box center [762, 331] width 38 height 20
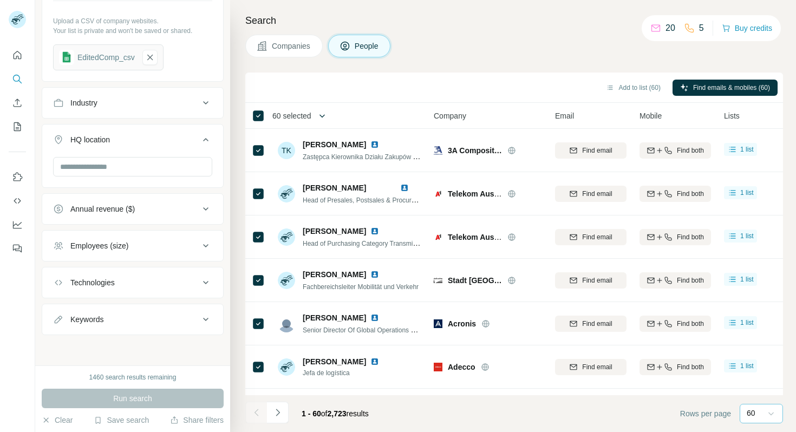
click at [325, 116] on icon "button" at bounding box center [322, 115] width 5 height 3
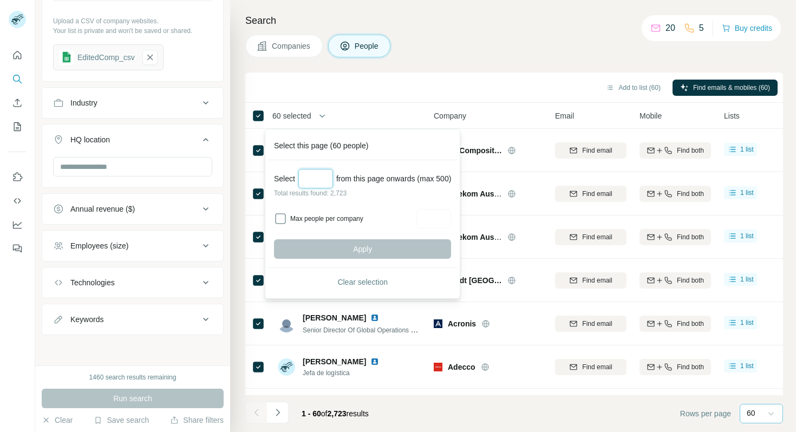
click at [316, 184] on input "Select a number (up to 500)" at bounding box center [315, 179] width 35 height 20
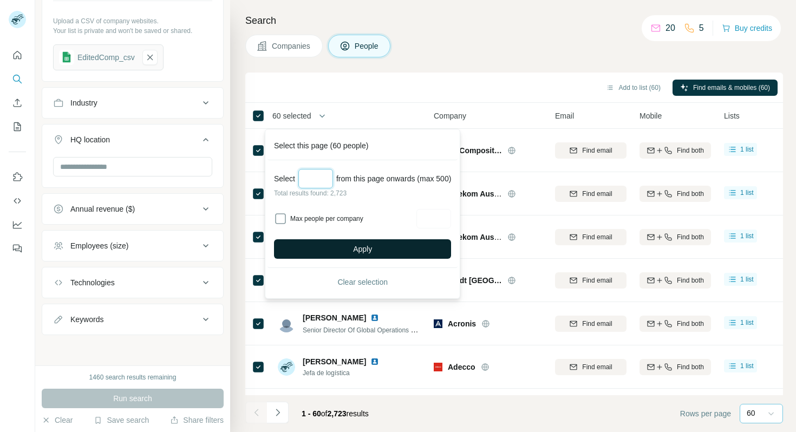
type input "***"
click at [320, 252] on button "Apply" at bounding box center [362, 249] width 177 height 20
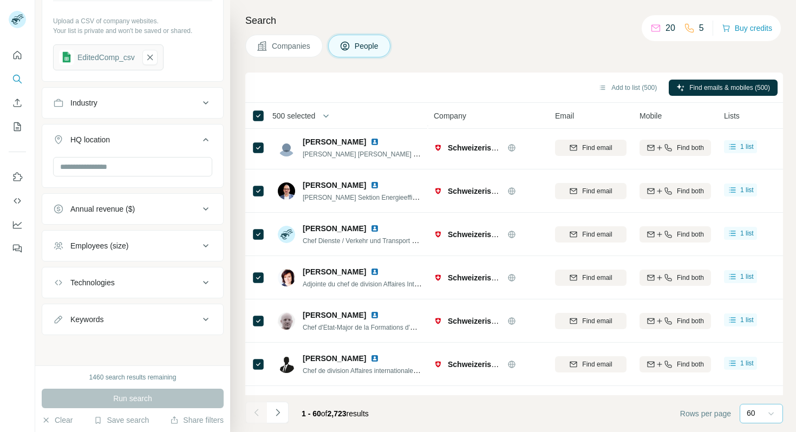
scroll to position [2334, 0]
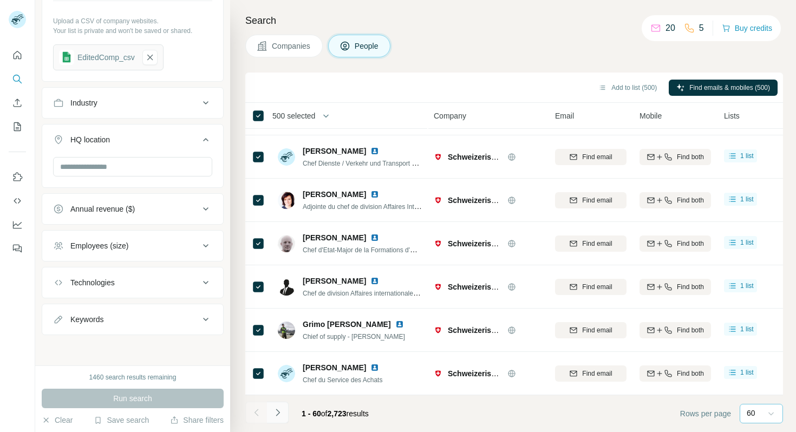
click at [279, 400] on icon "Navigate to next page" at bounding box center [277, 412] width 11 height 11
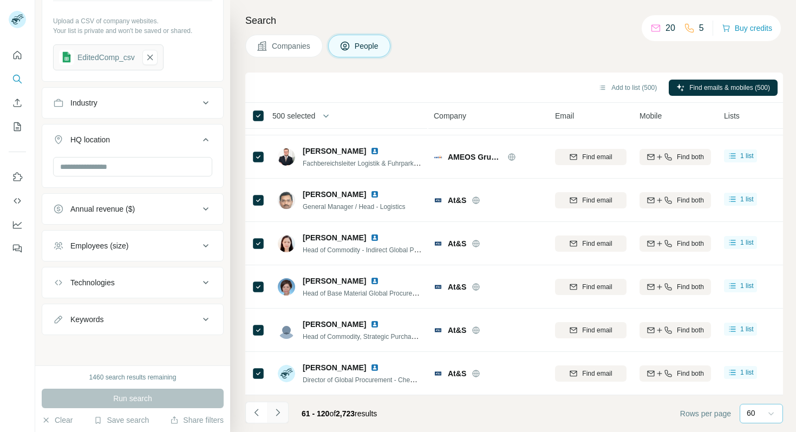
click at [279, 400] on icon "Navigate to next page" at bounding box center [277, 412] width 11 height 11
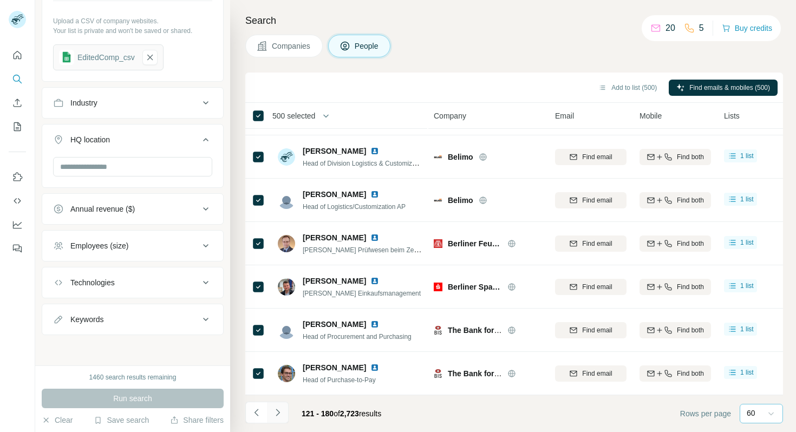
click at [279, 400] on icon "Navigate to next page" at bounding box center [277, 412] width 11 height 11
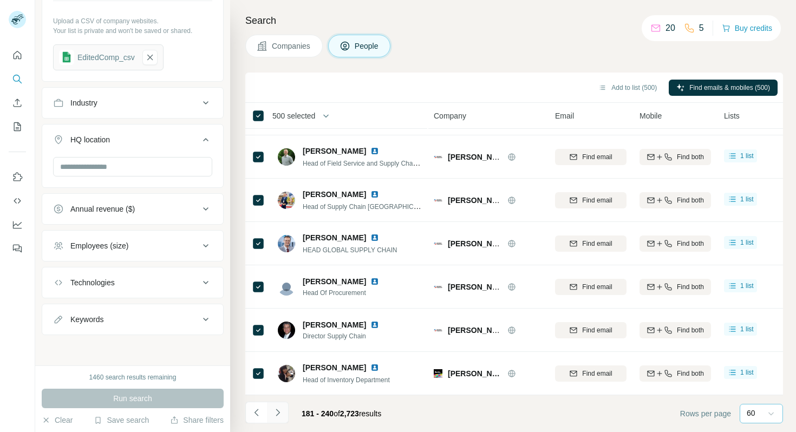
click at [279, 400] on icon "Navigate to next page" at bounding box center [277, 412] width 11 height 11
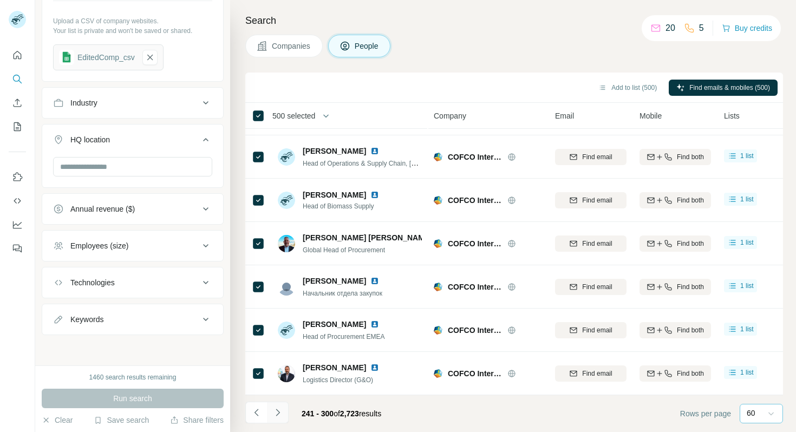
click at [279, 400] on icon "Navigate to next page" at bounding box center [277, 412] width 11 height 11
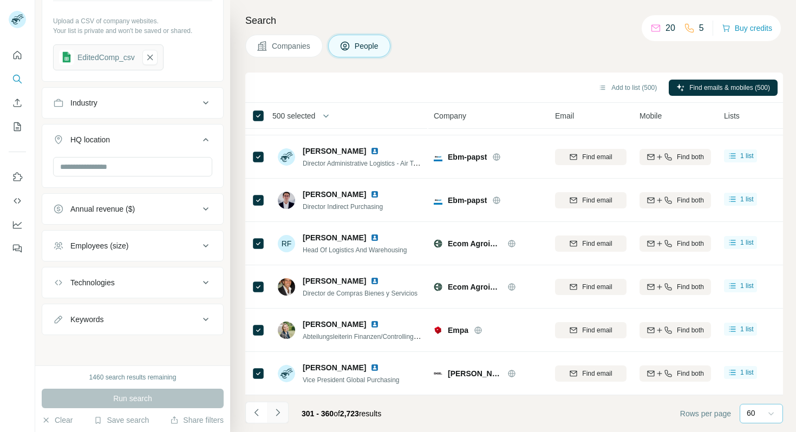
click at [279, 400] on icon "Navigate to next page" at bounding box center [277, 412] width 11 height 11
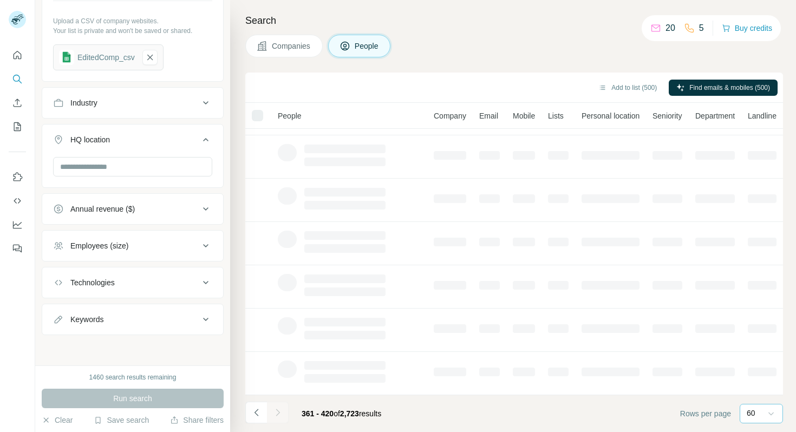
click at [279, 400] on div at bounding box center [278, 413] width 22 height 22
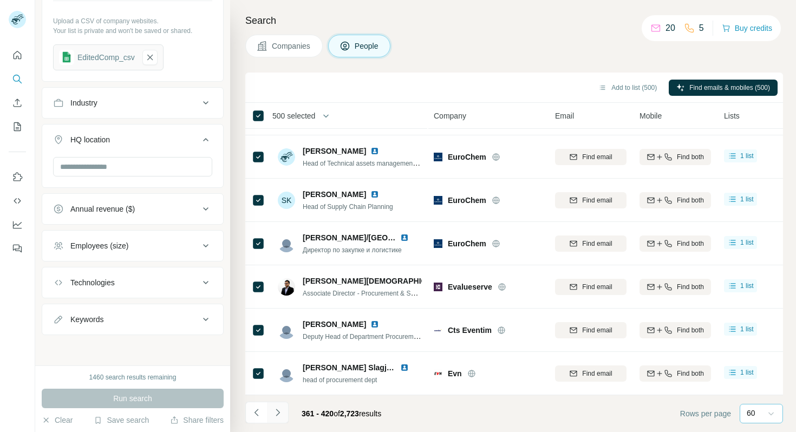
click at [279, 400] on icon "Navigate to next page" at bounding box center [277, 412] width 11 height 11
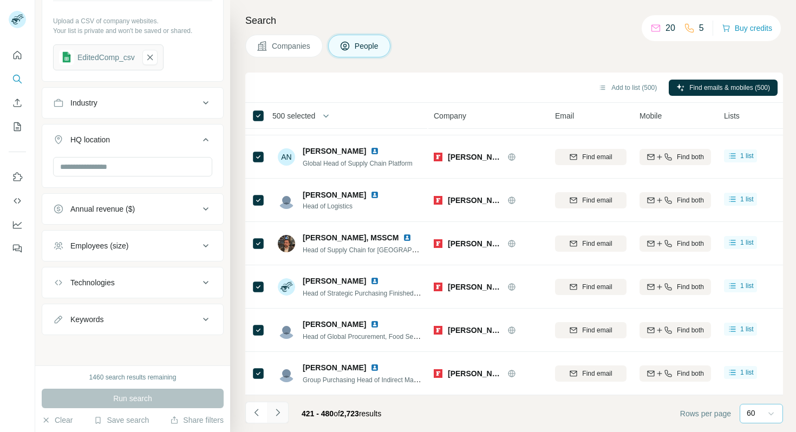
click at [279, 400] on icon "Navigate to next page" at bounding box center [277, 412] width 11 height 11
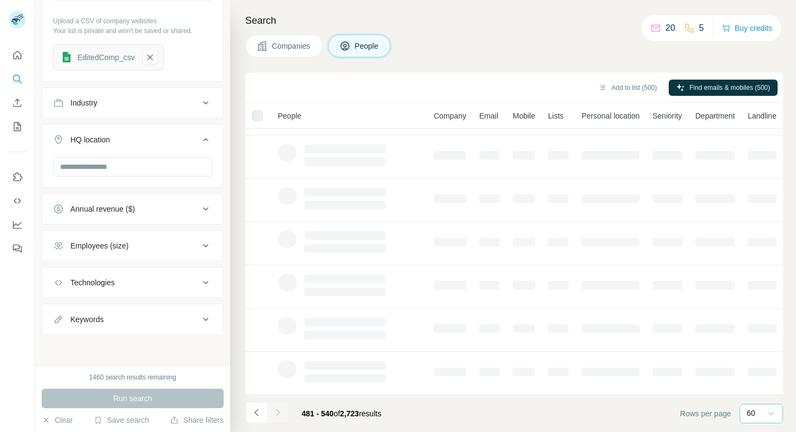
scroll to position [167, 0]
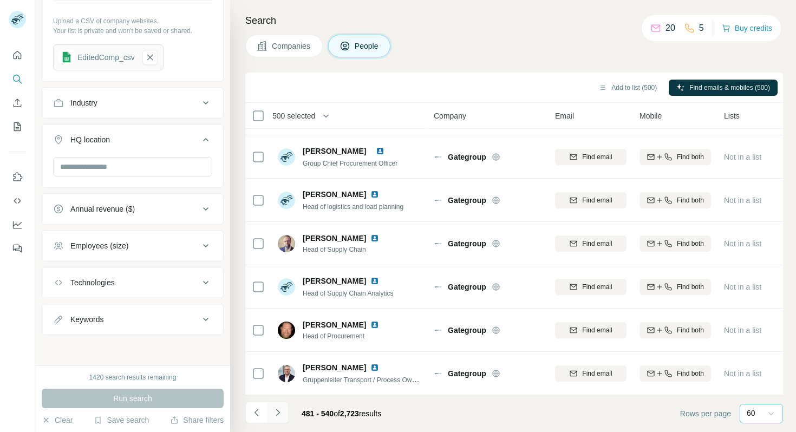
click at [279, 400] on icon "Navigate to next page" at bounding box center [277, 412] width 11 height 11
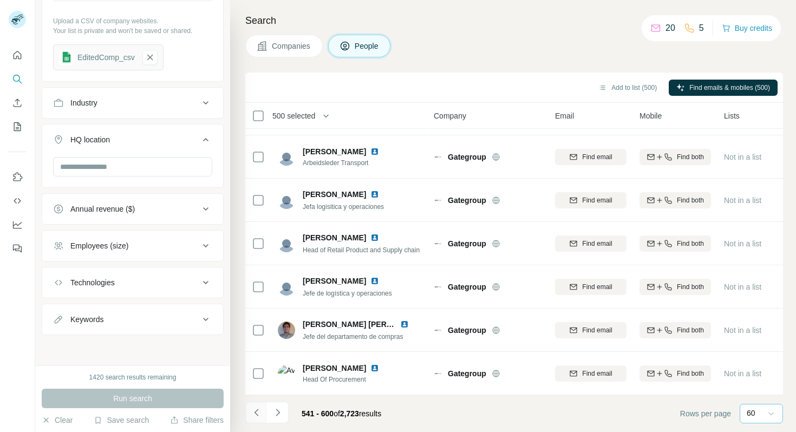
scroll to position [2334, 0]
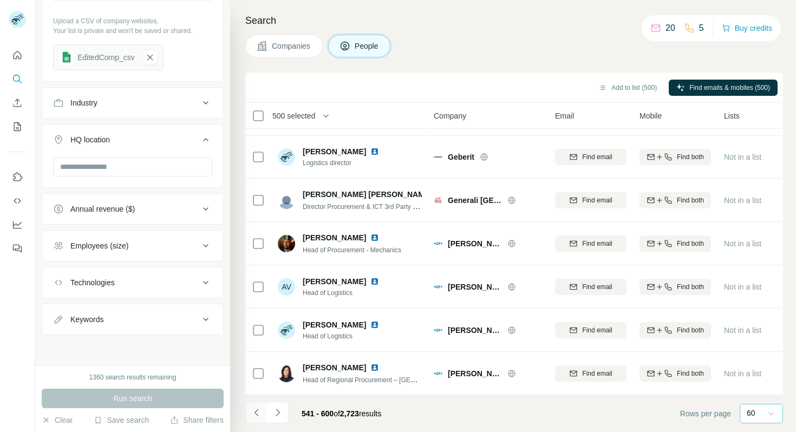
click at [255, 400] on icon "Navigate to previous page" at bounding box center [256, 412] width 11 height 11
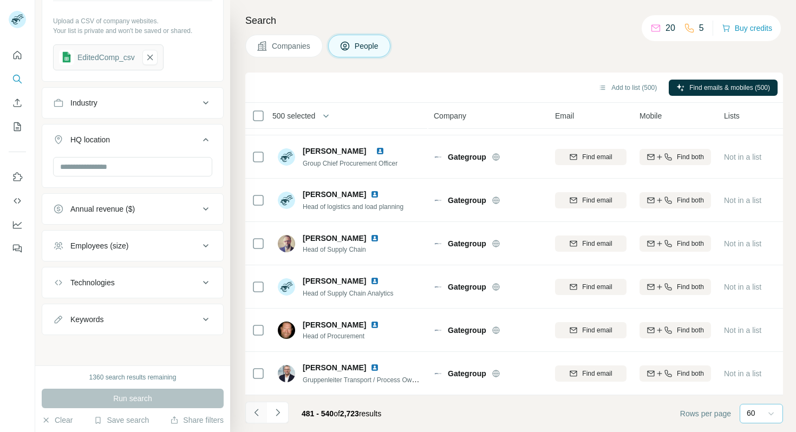
click at [255, 400] on icon "Navigate to previous page" at bounding box center [256, 412] width 11 height 11
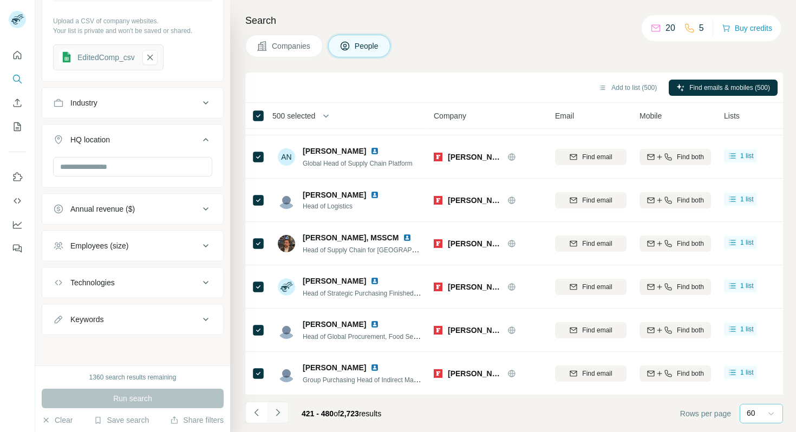
click at [278, 400] on icon "Navigate to next page" at bounding box center [277, 412] width 11 height 11
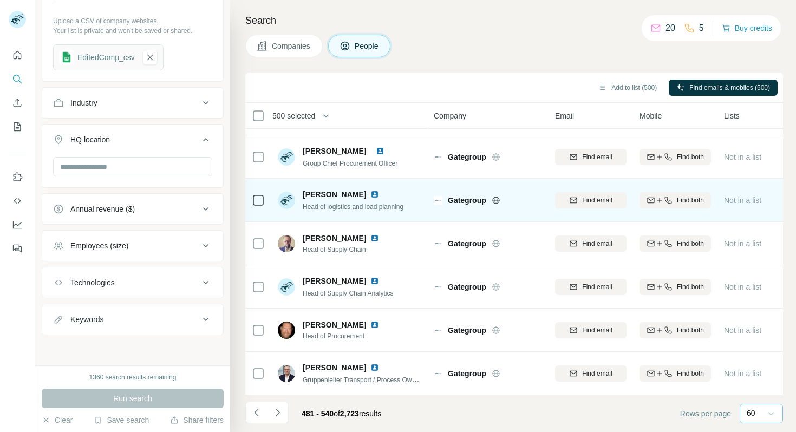
click at [252, 400] on icon "Navigate to previous page" at bounding box center [256, 412] width 11 height 11
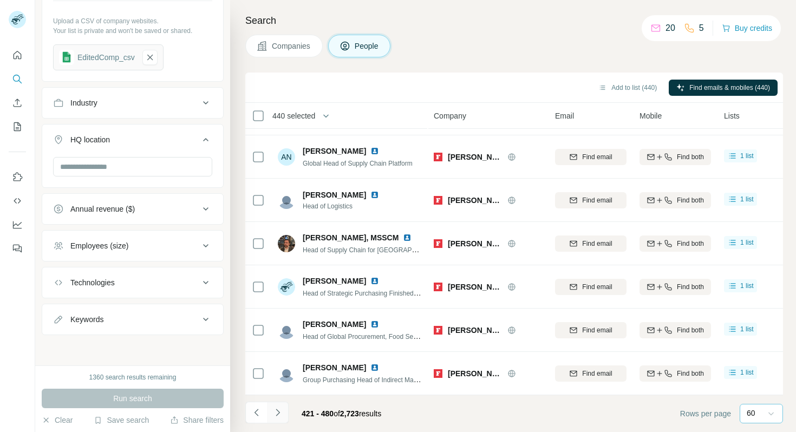
click at [280, 400] on icon "Navigate to next page" at bounding box center [277, 412] width 11 height 11
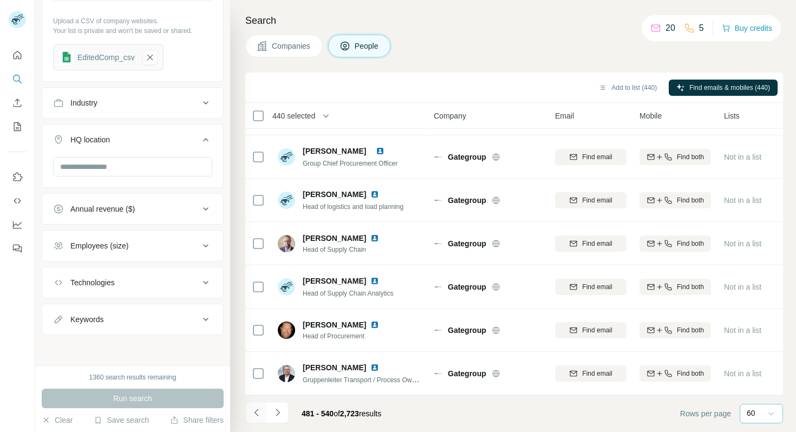
click at [257, 400] on icon "Navigate to previous page" at bounding box center [256, 412] width 11 height 11
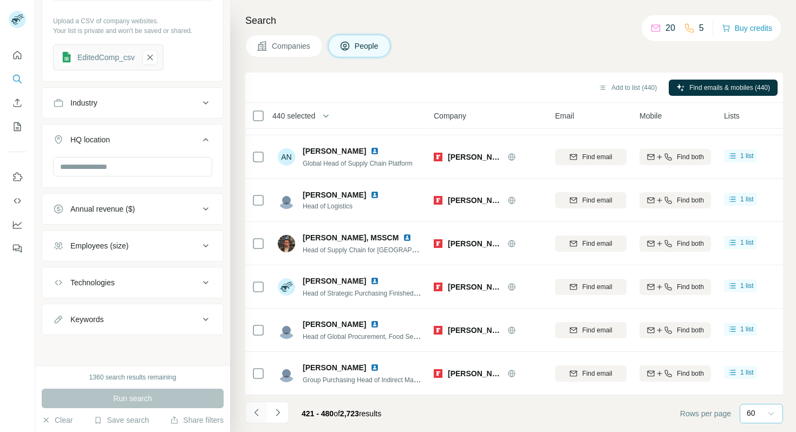
click at [257, 400] on icon "Navigate to previous page" at bounding box center [256, 412] width 11 height 11
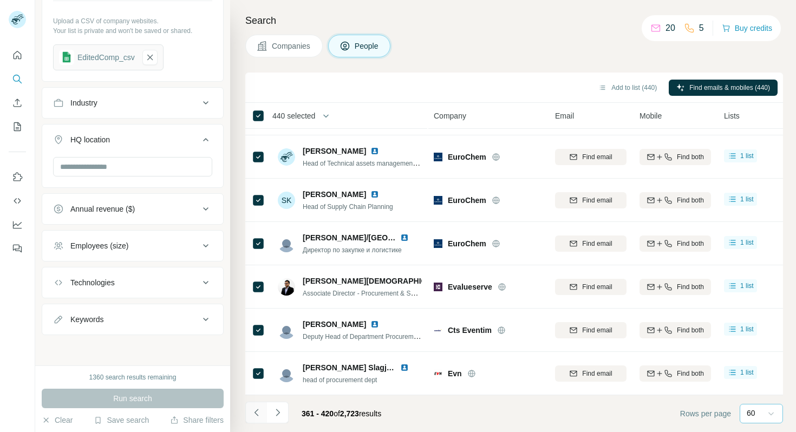
click at [259, 400] on icon "Navigate to previous page" at bounding box center [256, 412] width 11 height 11
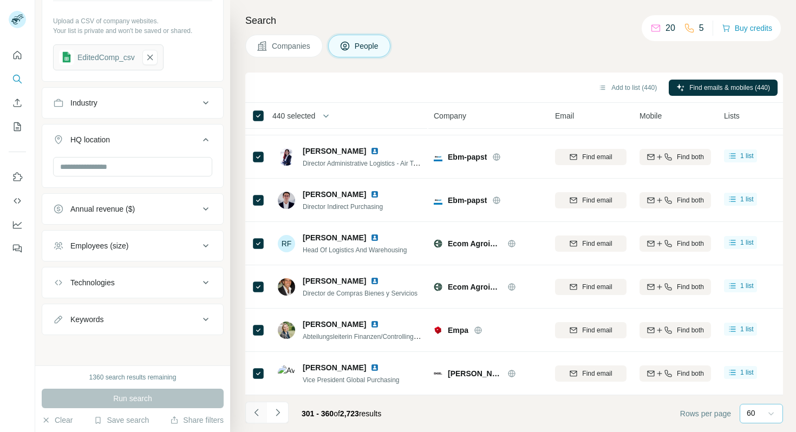
click at [259, 400] on icon "Navigate to previous page" at bounding box center [256, 412] width 11 height 11
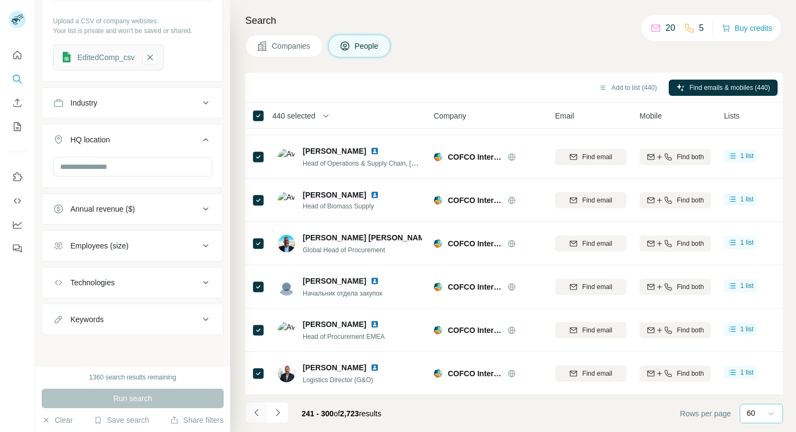
click at [259, 400] on icon "Navigate to previous page" at bounding box center [256, 412] width 11 height 11
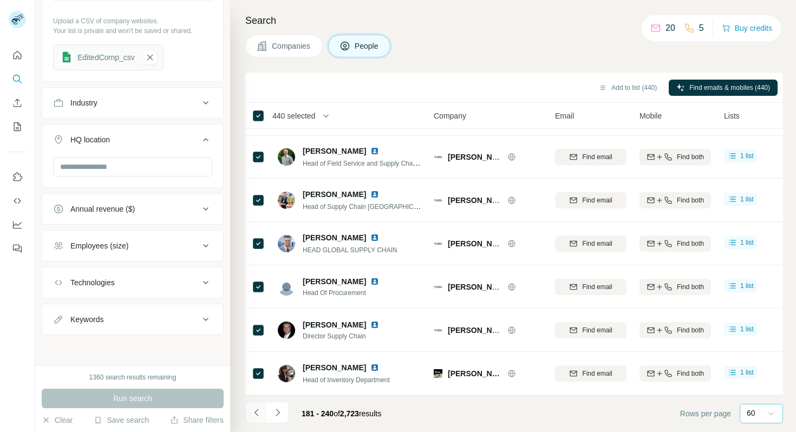
click at [259, 400] on icon "Navigate to previous page" at bounding box center [256, 412] width 11 height 11
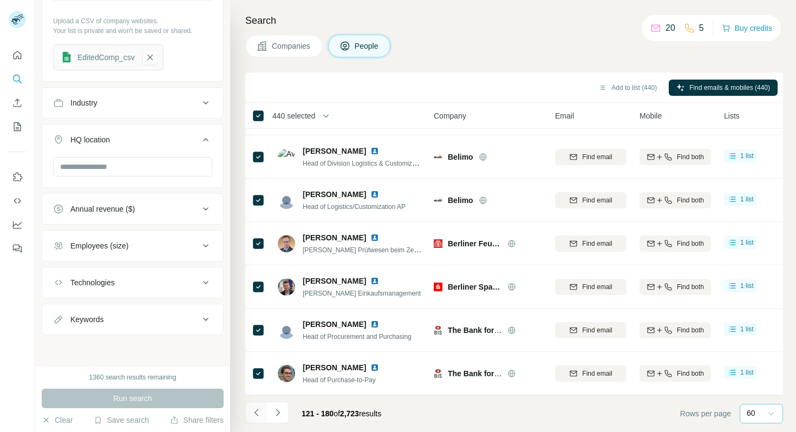
click at [259, 400] on icon "Navigate to previous page" at bounding box center [256, 412] width 11 height 11
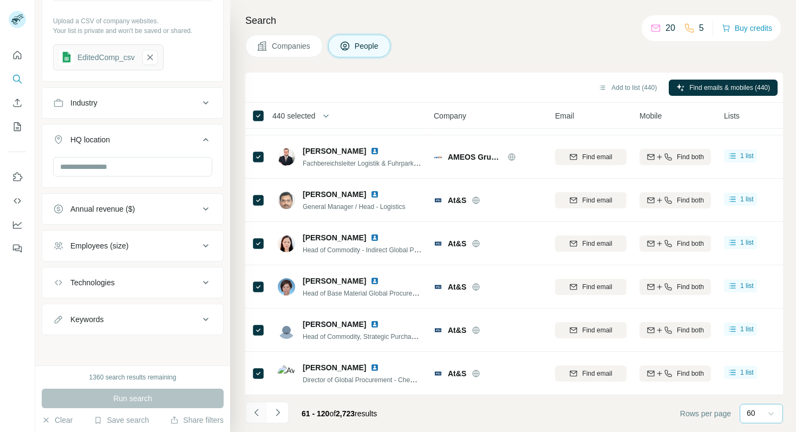
click at [259, 400] on icon "Navigate to previous page" at bounding box center [256, 412] width 11 height 11
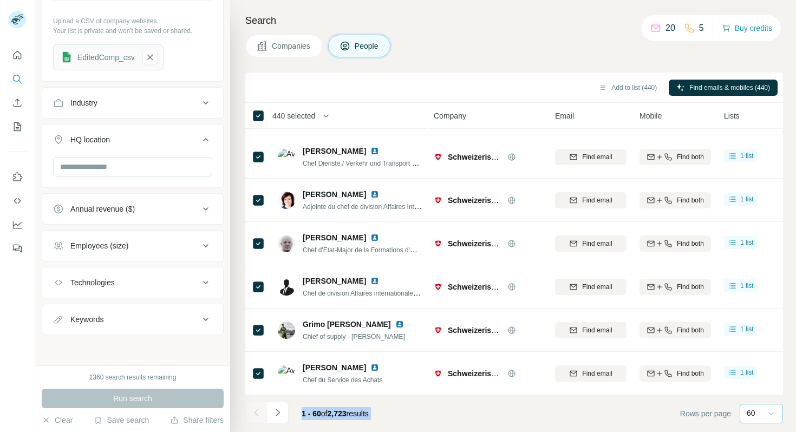
click at [259, 400] on div at bounding box center [256, 413] width 22 height 22
click at [278, 400] on icon "Navigate to next page" at bounding box center [277, 412] width 11 height 11
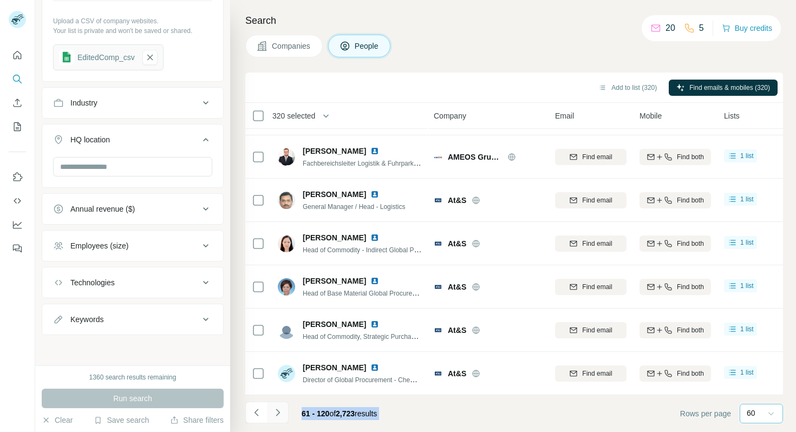
click at [281, 400] on icon "Navigate to next page" at bounding box center [277, 412] width 11 height 11
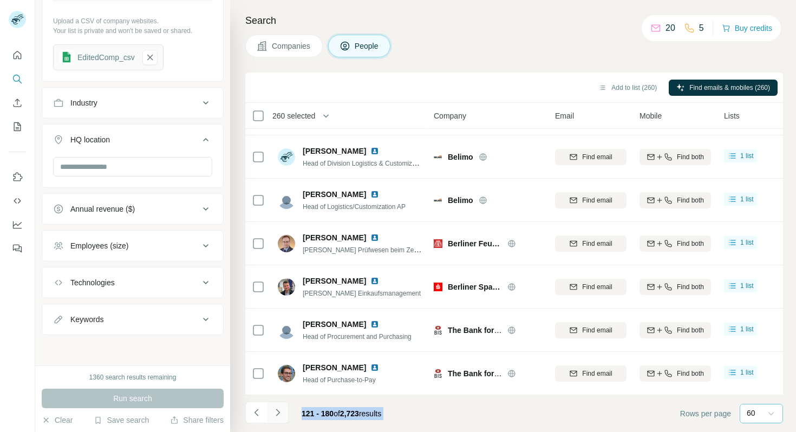
click at [282, 400] on icon "Navigate to next page" at bounding box center [277, 412] width 11 height 11
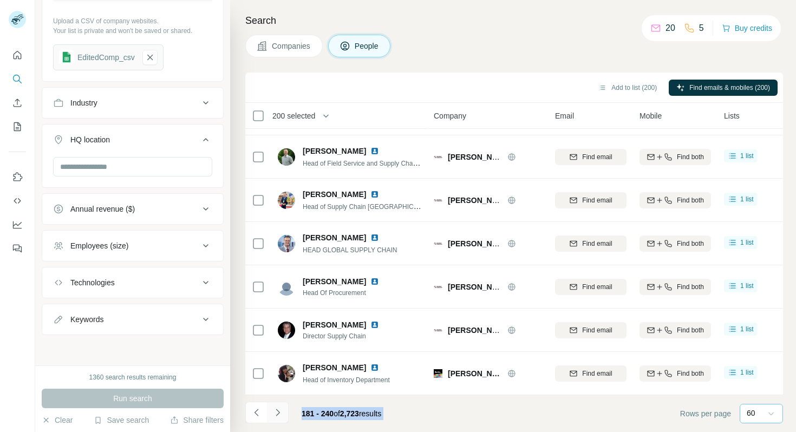
click at [276, 400] on icon "Navigate to next page" at bounding box center [277, 412] width 11 height 11
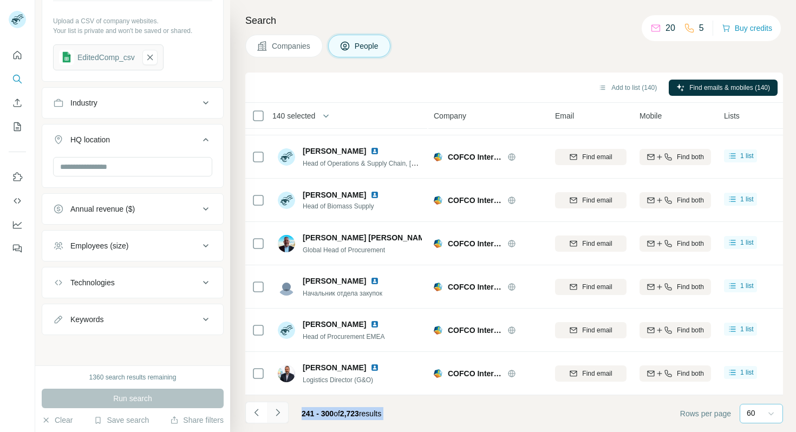
click at [277, 400] on button "Navigate to next page" at bounding box center [278, 413] width 22 height 22
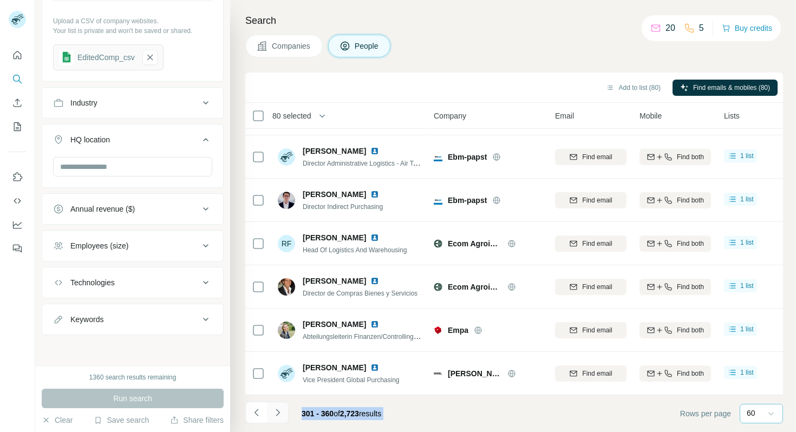
click at [276, 400] on icon "Navigate to next page" at bounding box center [278, 412] width 4 height 7
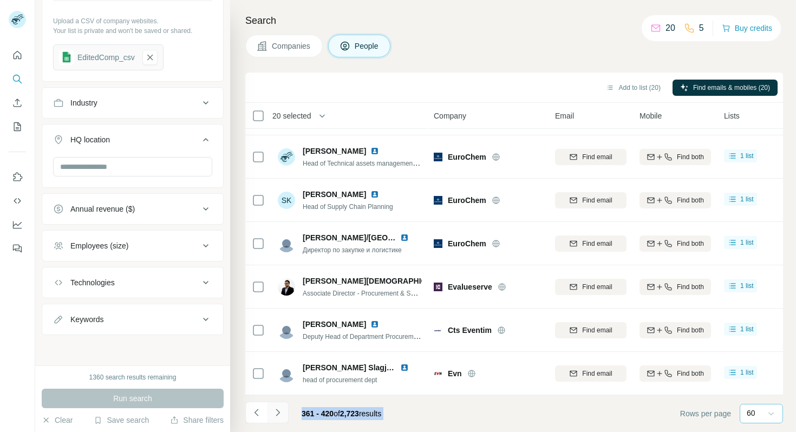
click at [285, 400] on button "Navigate to next page" at bounding box center [278, 413] width 22 height 22
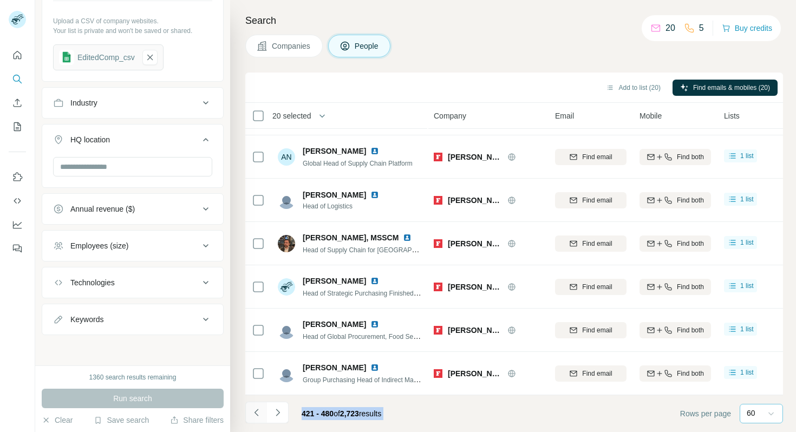
click at [253, 400] on icon "Navigate to previous page" at bounding box center [256, 412] width 11 height 11
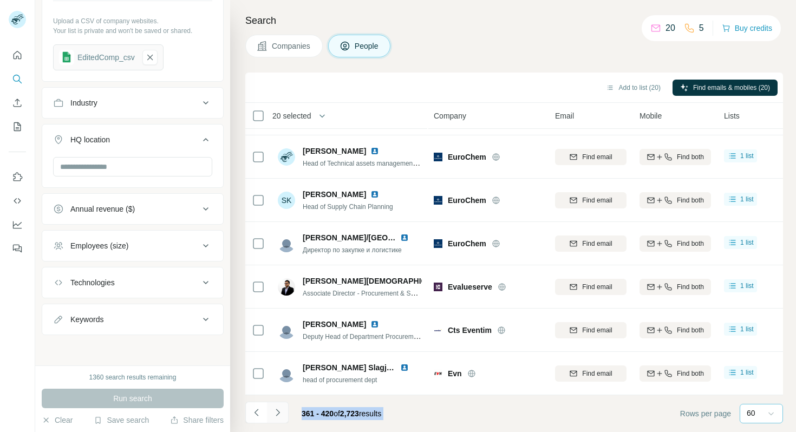
click at [281, 400] on icon "Navigate to next page" at bounding box center [277, 412] width 11 height 11
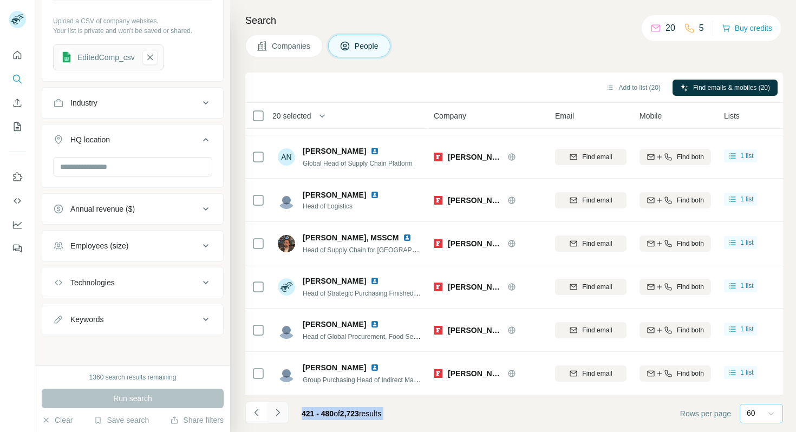
click at [281, 400] on icon "Navigate to next page" at bounding box center [277, 412] width 11 height 11
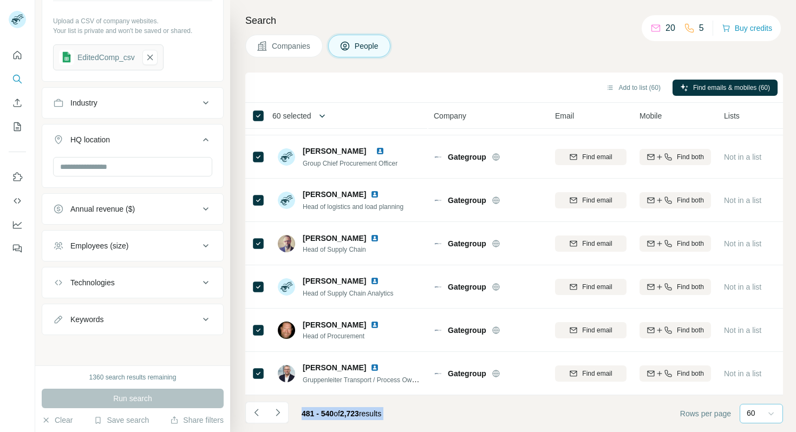
click at [317, 115] on button "button" at bounding box center [322, 116] width 22 height 22
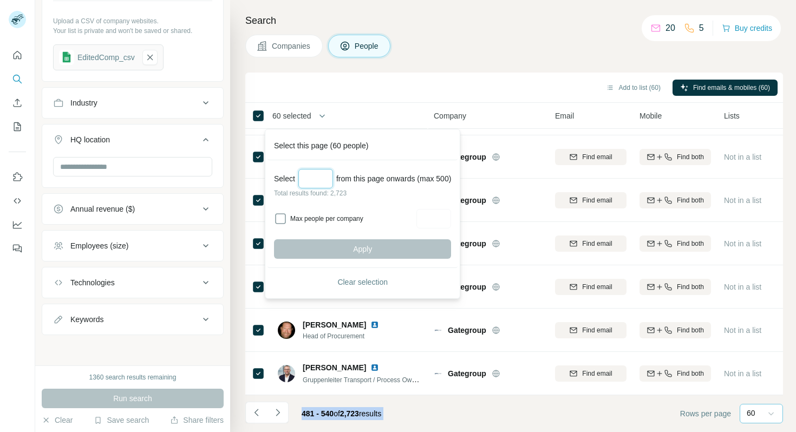
click at [314, 180] on input "Select a number (up to 500)" at bounding box center [315, 179] width 35 height 20
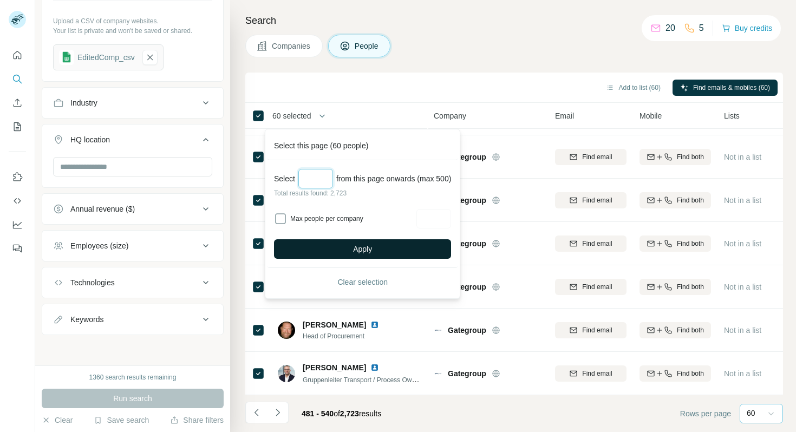
type input "***"
click at [346, 243] on button "Apply" at bounding box center [362, 249] width 177 height 20
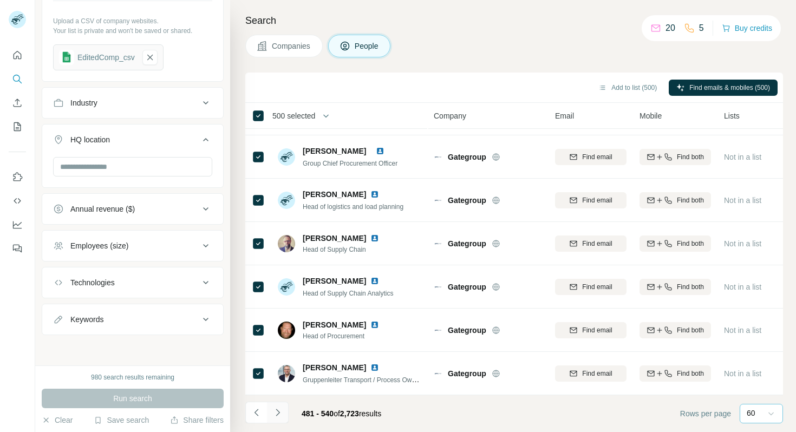
click at [280, 400] on icon "Navigate to next page" at bounding box center [277, 412] width 11 height 11
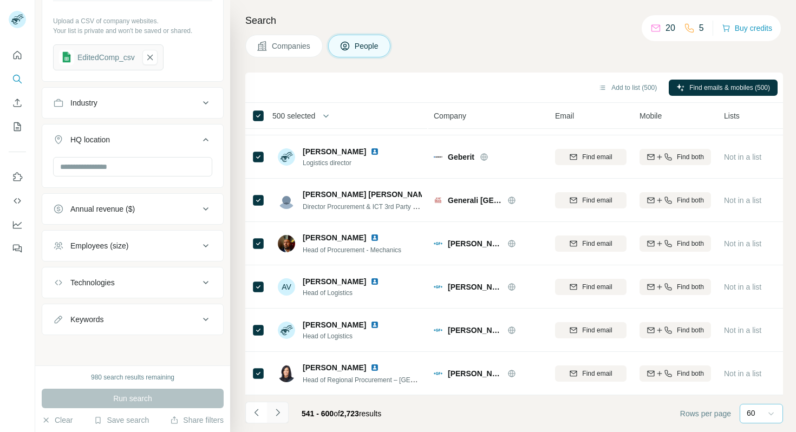
click at [280, 400] on icon "Navigate to next page" at bounding box center [277, 412] width 11 height 11
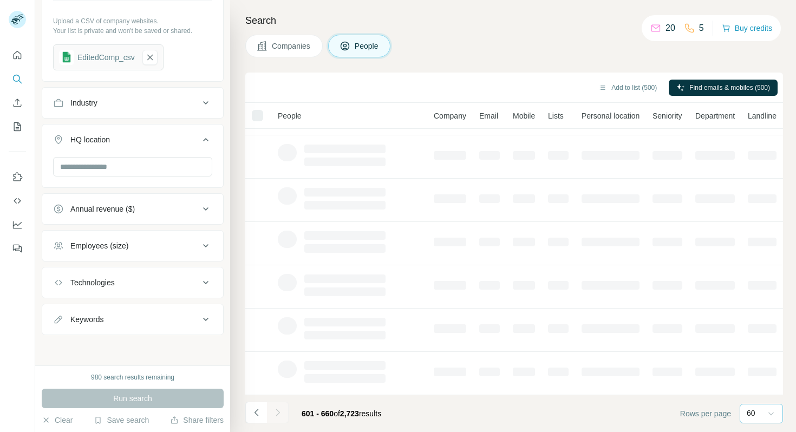
scroll to position [167, 0]
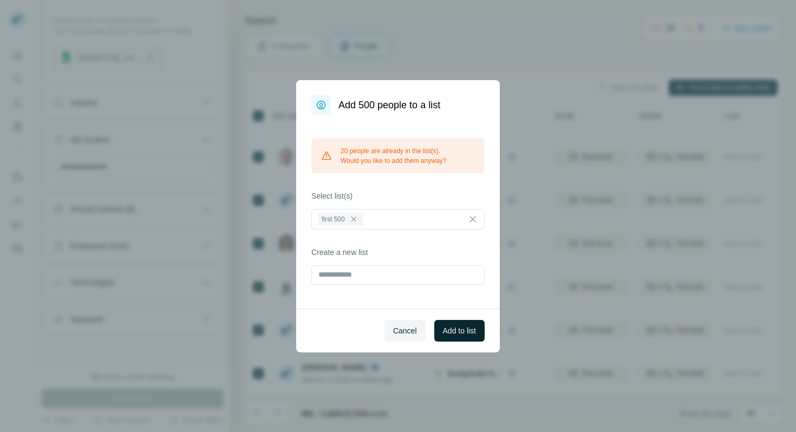
click at [460, 330] on span "Add to list" at bounding box center [459, 331] width 33 height 11
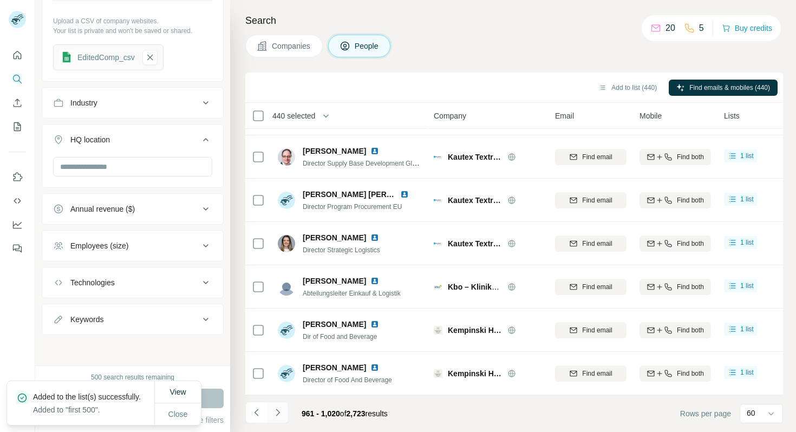
click at [282, 412] on icon "Navigate to next page" at bounding box center [277, 412] width 11 height 11
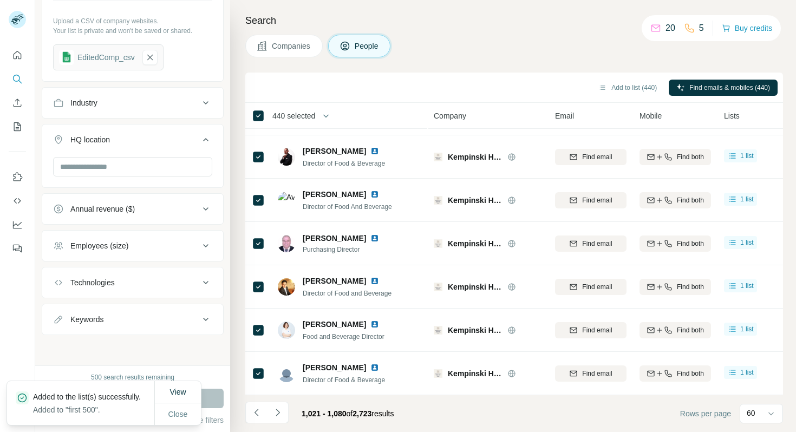
scroll to position [2334, 0]
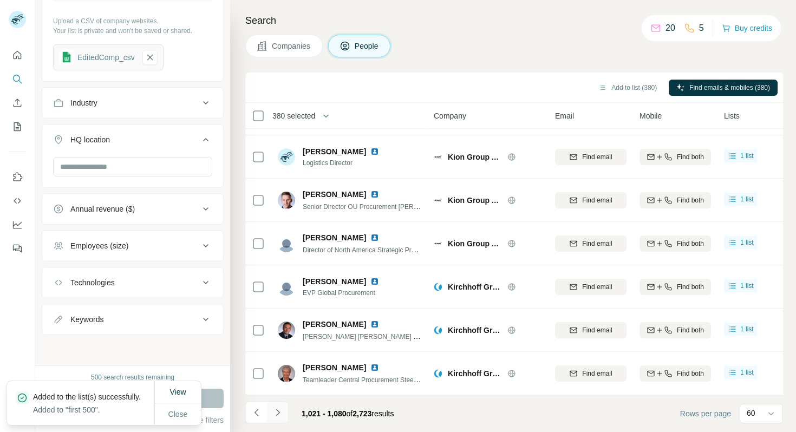
click at [280, 407] on icon "Navigate to next page" at bounding box center [277, 412] width 11 height 11
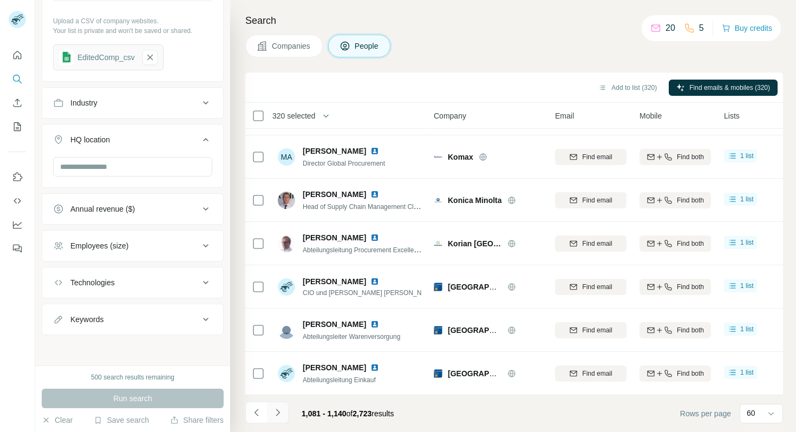
click at [281, 413] on icon "Navigate to next page" at bounding box center [277, 412] width 11 height 11
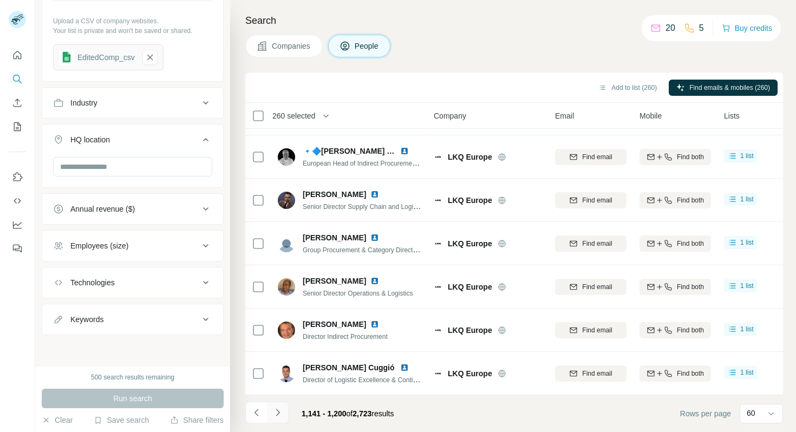
click at [284, 413] on button "Navigate to next page" at bounding box center [278, 413] width 22 height 22
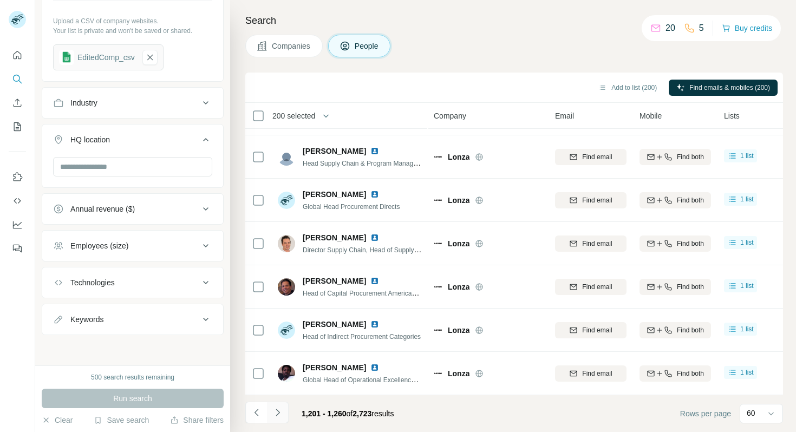
click at [277, 410] on icon "Navigate to next page" at bounding box center [278, 412] width 4 height 7
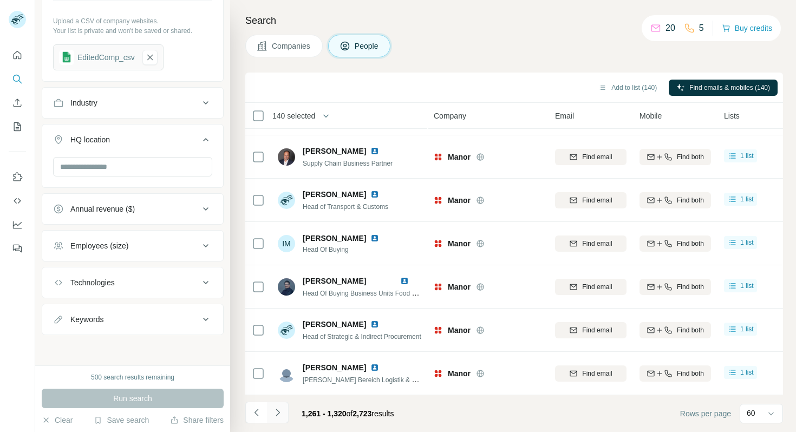
click at [280, 415] on icon "Navigate to next page" at bounding box center [277, 412] width 11 height 11
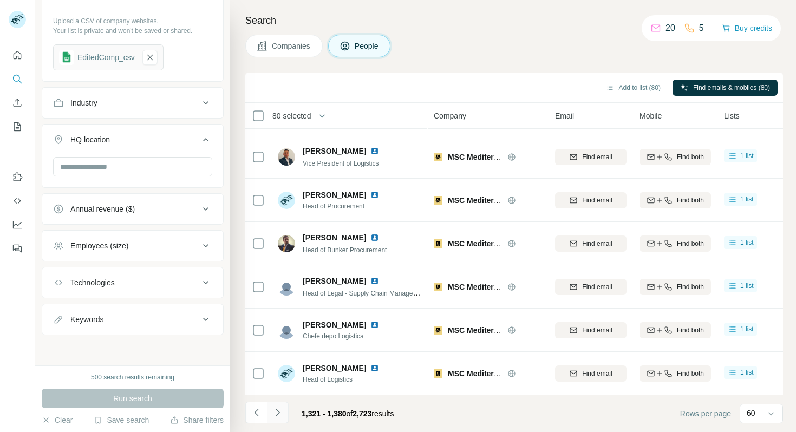
click at [283, 411] on button "Navigate to next page" at bounding box center [278, 413] width 22 height 22
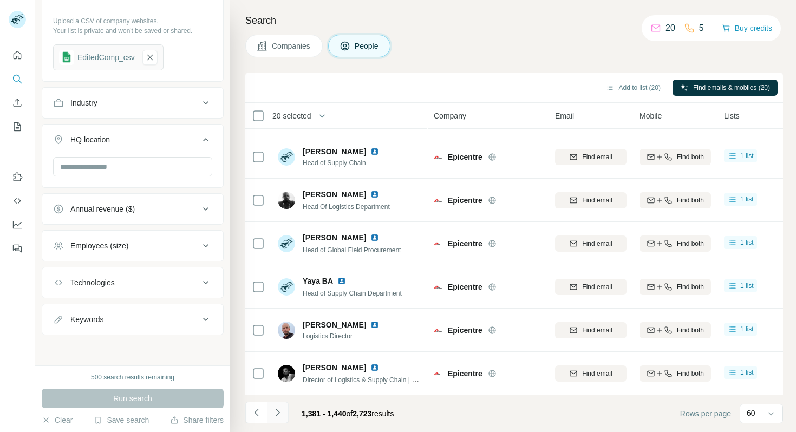
click at [285, 414] on button "Navigate to next page" at bounding box center [278, 413] width 22 height 22
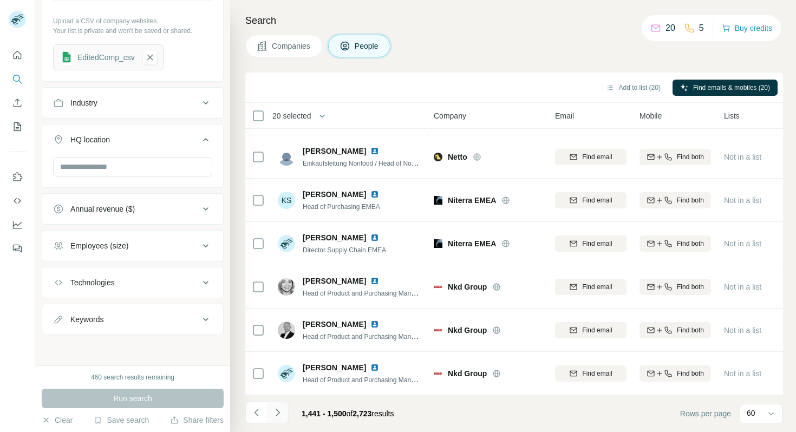
click at [276, 414] on icon "Navigate to next page" at bounding box center [277, 412] width 11 height 11
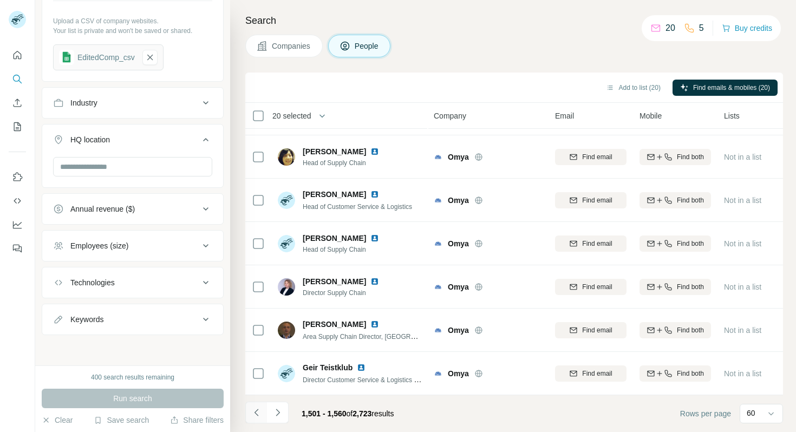
click at [252, 411] on icon "Navigate to previous page" at bounding box center [256, 412] width 11 height 11
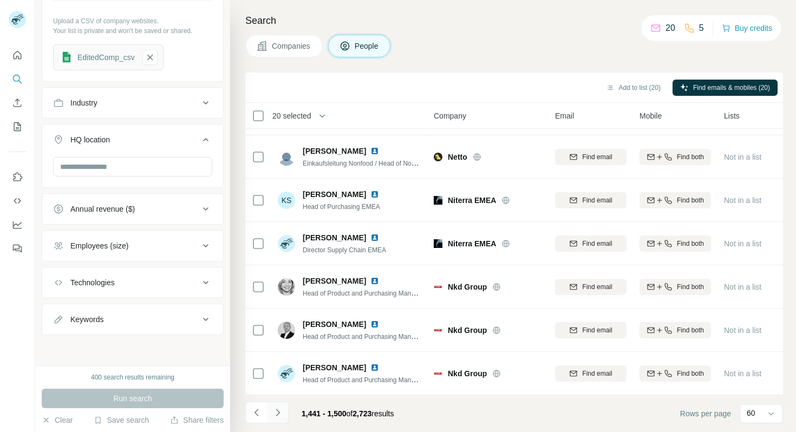
click at [279, 412] on icon "Navigate to next page" at bounding box center [278, 412] width 4 height 7
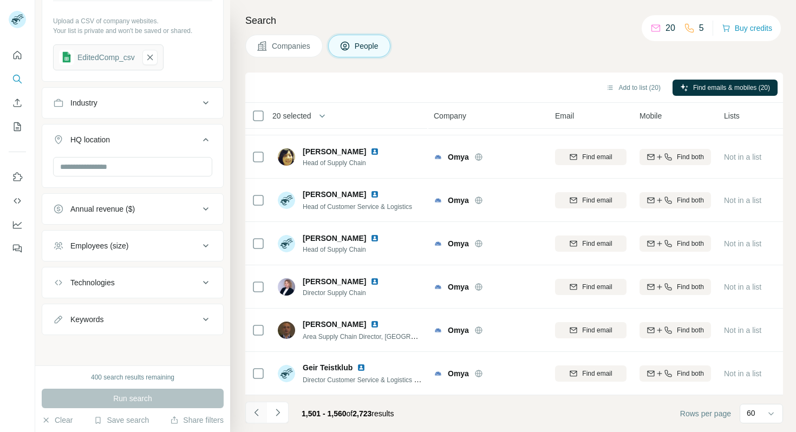
click at [258, 415] on icon "Navigate to previous page" at bounding box center [256, 412] width 11 height 11
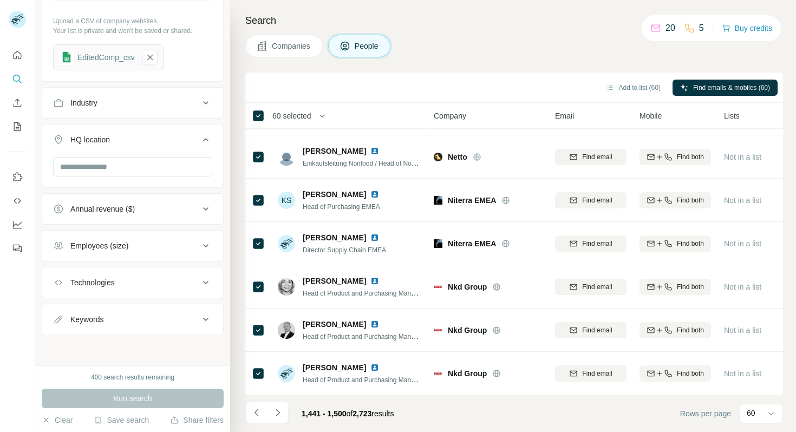
click at [287, 114] on span "60 selected" at bounding box center [291, 116] width 39 height 11
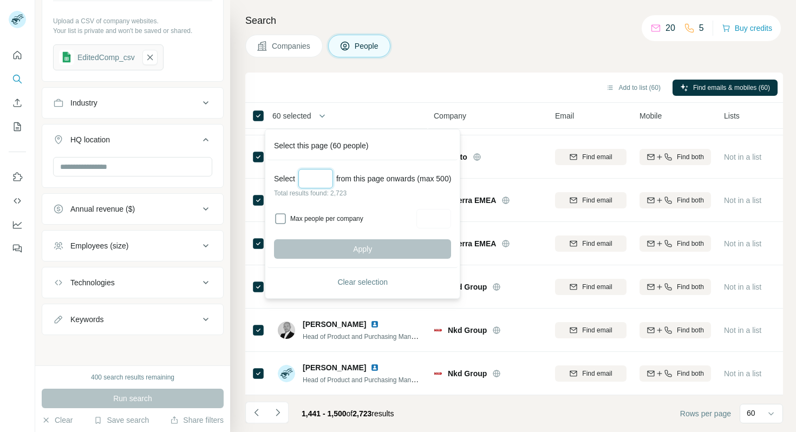
click at [302, 176] on input "Select a number (up to 500)" at bounding box center [315, 179] width 35 height 20
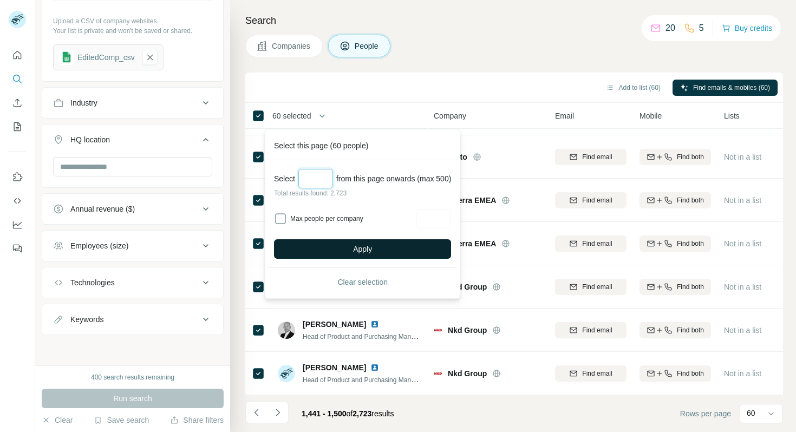
type input "***"
click at [331, 255] on button "Apply" at bounding box center [362, 249] width 177 height 20
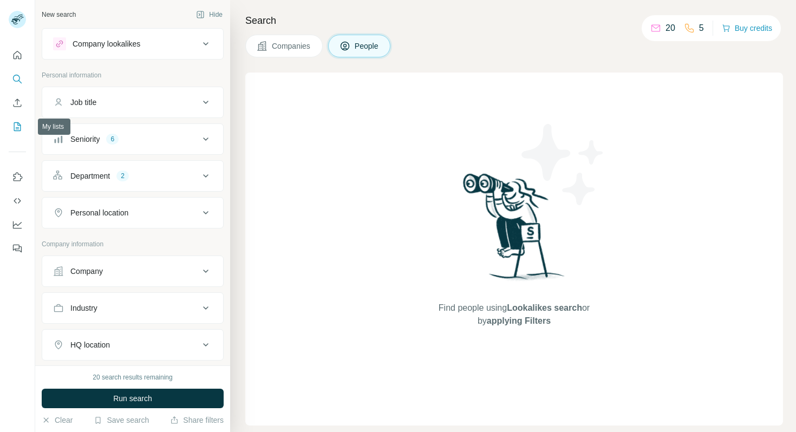
click at [18, 126] on icon "My lists" at bounding box center [18, 125] width 5 height 7
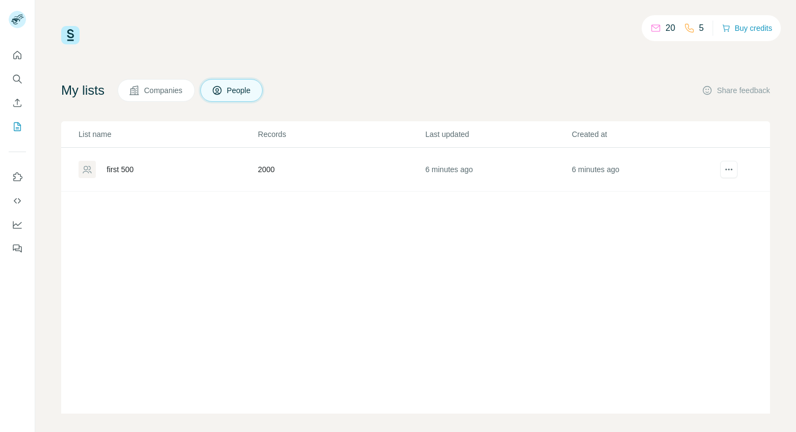
click at [107, 168] on div "first 500" at bounding box center [120, 169] width 27 height 11
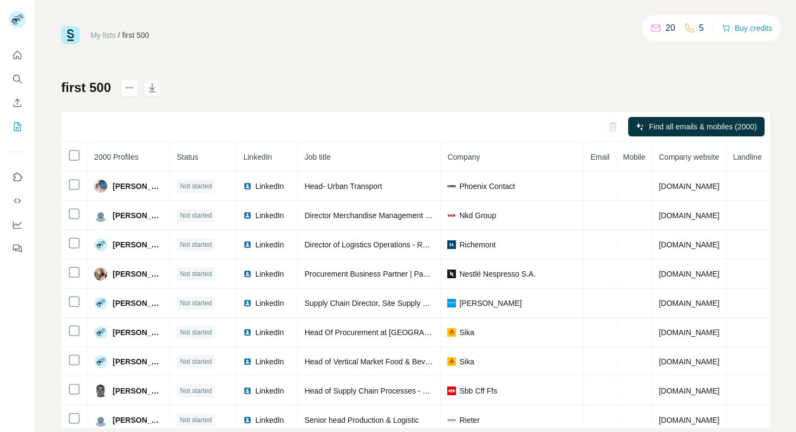
click at [155, 90] on icon "button" at bounding box center [152, 87] width 11 height 11
